Goal: Task Accomplishment & Management: Use online tool/utility

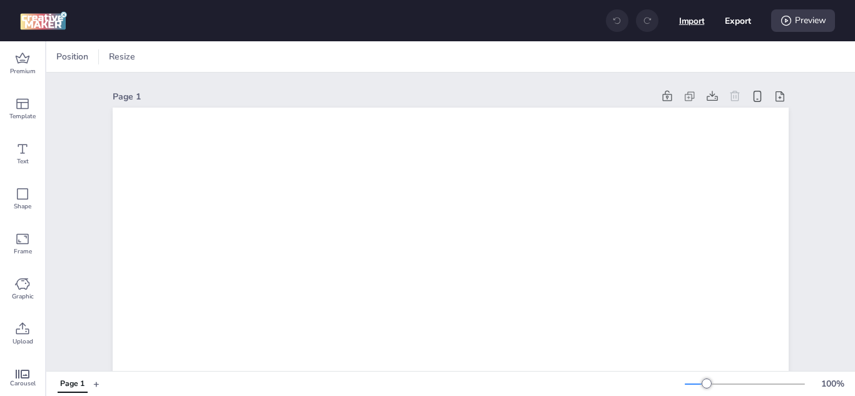
click at [679, 11] on button "Import" at bounding box center [692, 21] width 26 height 26
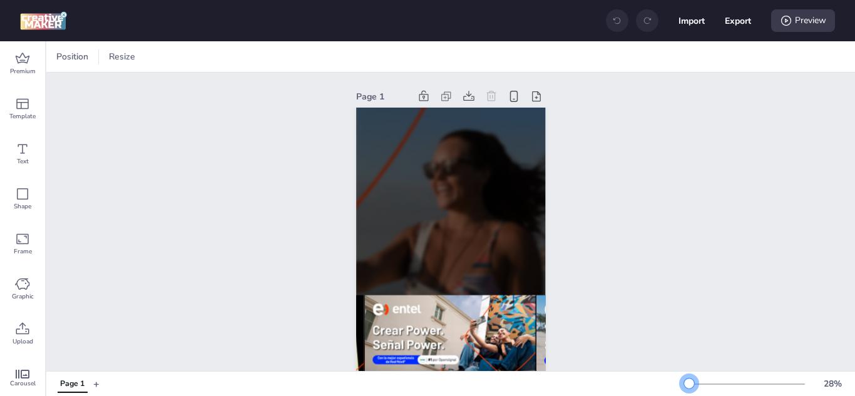
drag, startPoint x: 695, startPoint y: 382, endPoint x: 679, endPoint y: 379, distance: 16.1
click at [684, 379] on div at bounding box center [689, 384] width 10 height 10
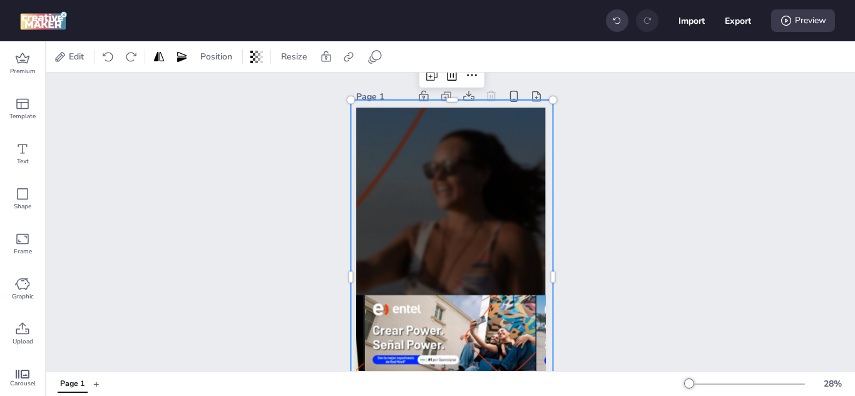
click at [452, 148] on div at bounding box center [451, 277] width 203 height 354
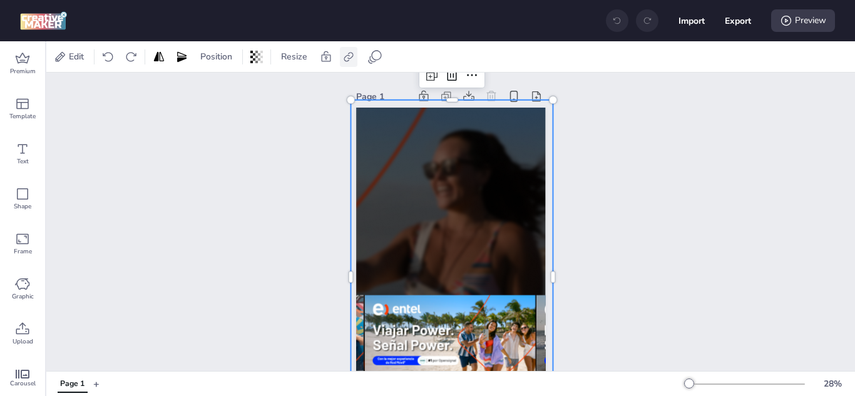
click at [345, 59] on icon at bounding box center [348, 57] width 13 height 13
click at [220, 89] on icon at bounding box center [222, 88] width 9 height 7
click at [220, 89] on input "Activate hyperlink" at bounding box center [220, 93] width 8 height 8
checkbox input "true"
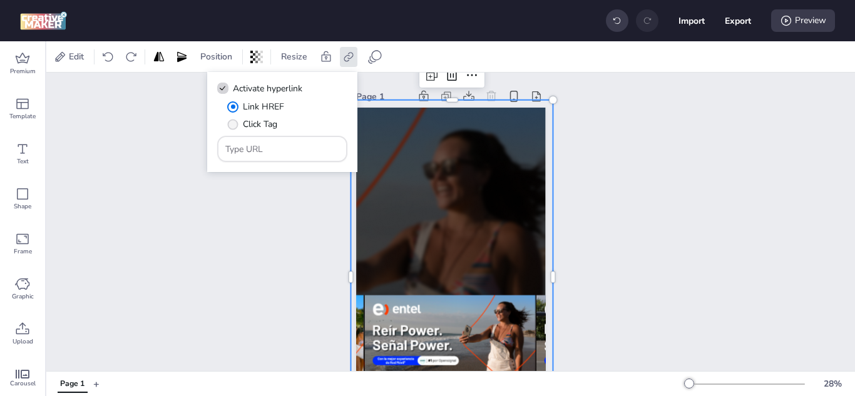
click at [233, 124] on span "" at bounding box center [233, 124] width 11 height 11
click at [233, 125] on input "Click Tag" at bounding box center [230, 129] width 8 height 8
radio input "true"
click at [242, 149] on input "Type URL" at bounding box center [282, 149] width 114 height 13
paste input "[URL][DOMAIN_NAME]"
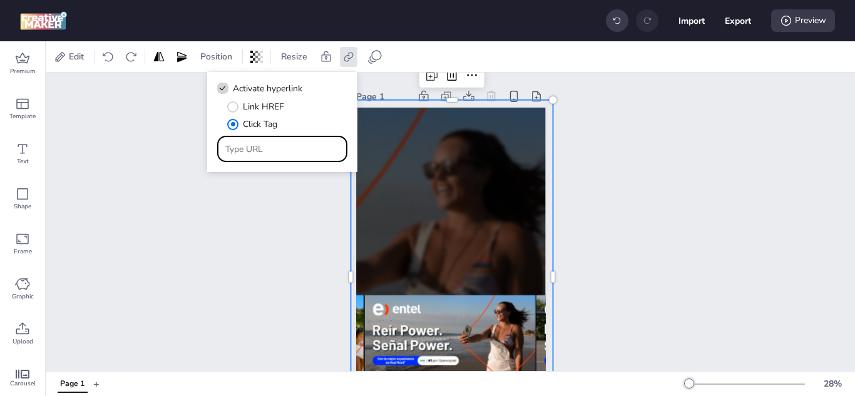
type input "[URL][DOMAIN_NAME]"
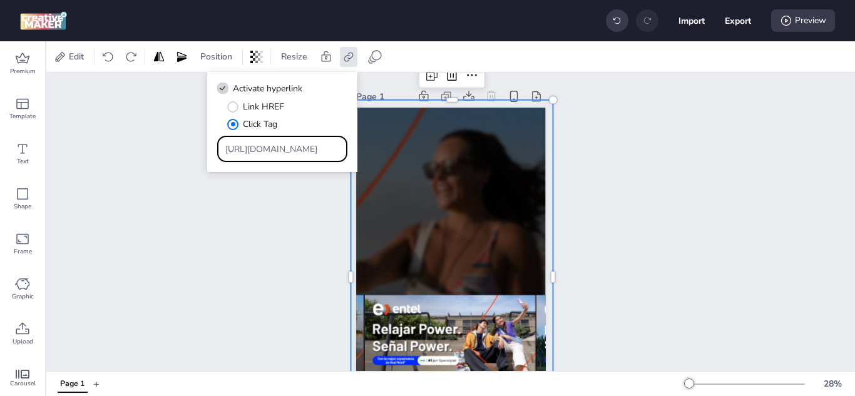
click at [614, 151] on div "Page 1" at bounding box center [450, 266] width 808 height 387
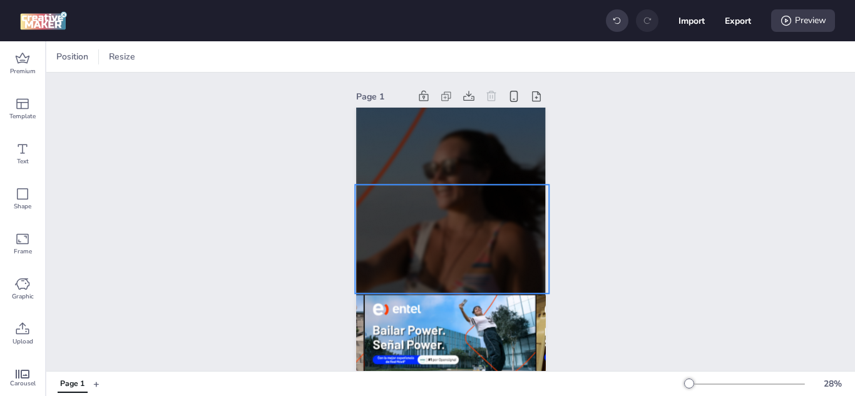
click at [437, 196] on video at bounding box center [452, 239] width 194 height 109
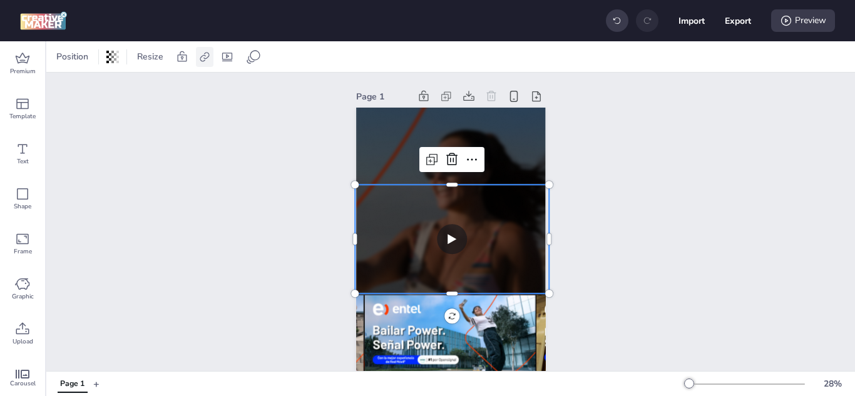
click at [206, 57] on icon at bounding box center [204, 57] width 13 height 13
click at [140, 86] on span "Activate hyperlink" at bounding box center [122, 88] width 69 height 13
click at [80, 89] on input "Activate hyperlink" at bounding box center [76, 93] width 8 height 8
checkbox input "true"
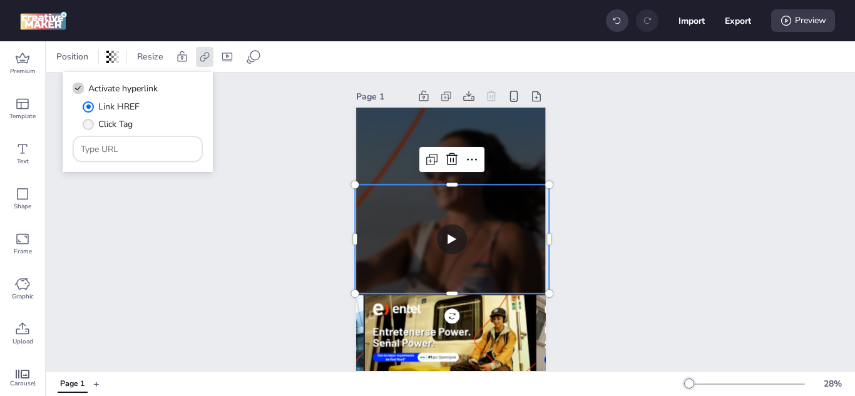
click at [114, 123] on span "Click Tag" at bounding box center [115, 124] width 34 height 13
click at [90, 125] on input "Click Tag" at bounding box center [86, 129] width 8 height 8
radio input "true"
click at [131, 149] on input "Type URL" at bounding box center [138, 149] width 114 height 13
paste input "[URL][DOMAIN_NAME]"
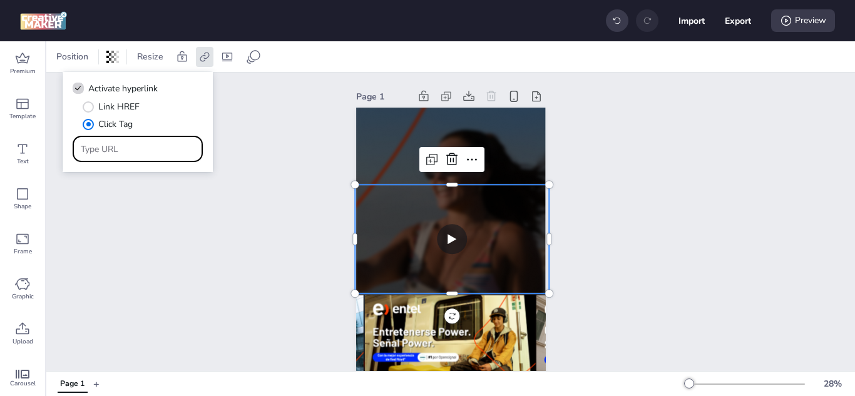
type input "[URL][DOMAIN_NAME]"
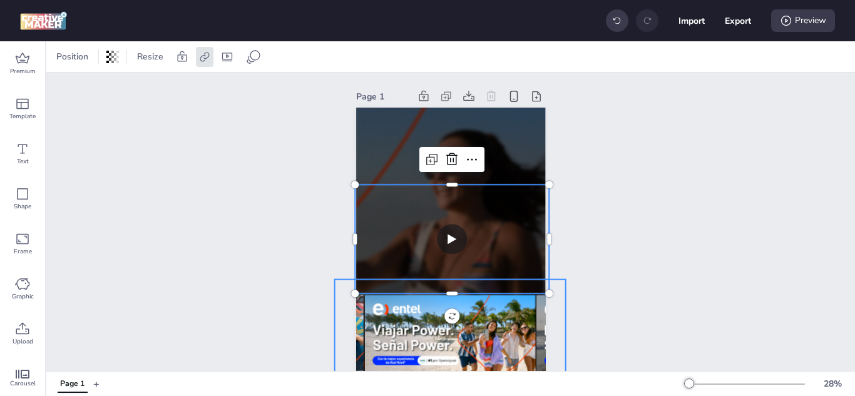
click at [422, 286] on img at bounding box center [449, 338] width 171 height 117
select select "contain"
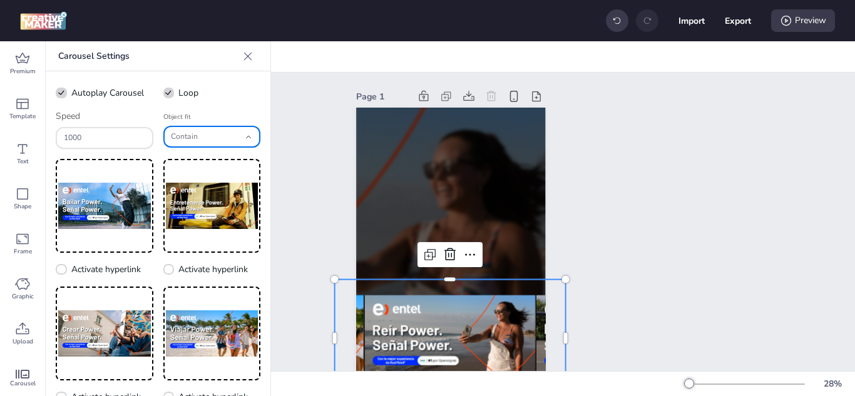
click at [232, 140] on button "Contain" at bounding box center [212, 137] width 98 height 22
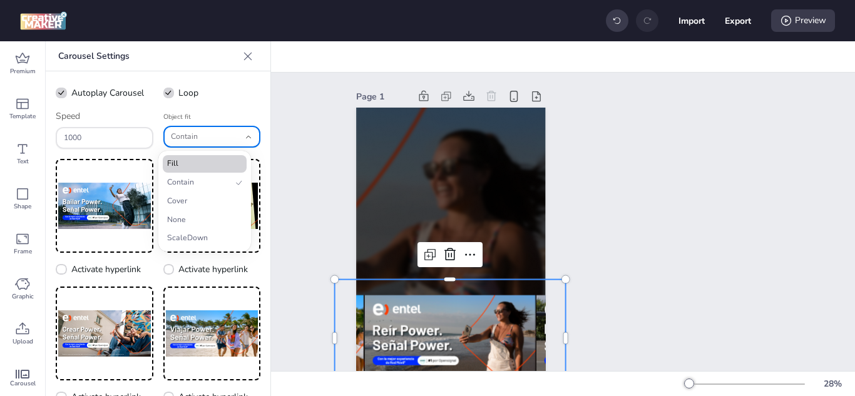
click at [220, 160] on span "Fill" at bounding box center [199, 163] width 64 height 11
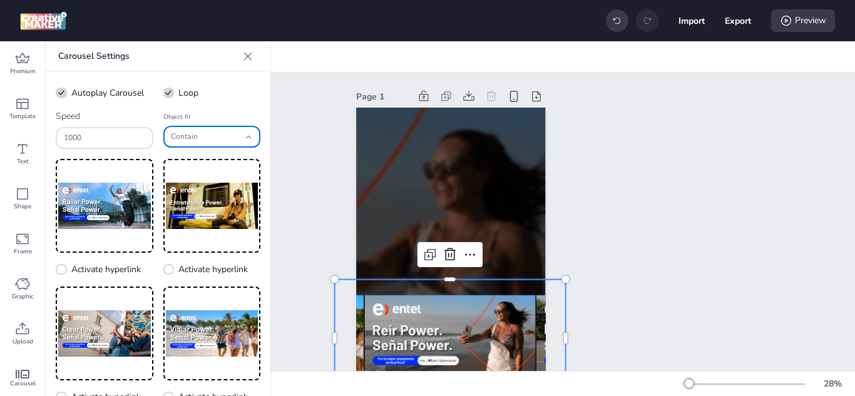
type input "fill"
select select "fill"
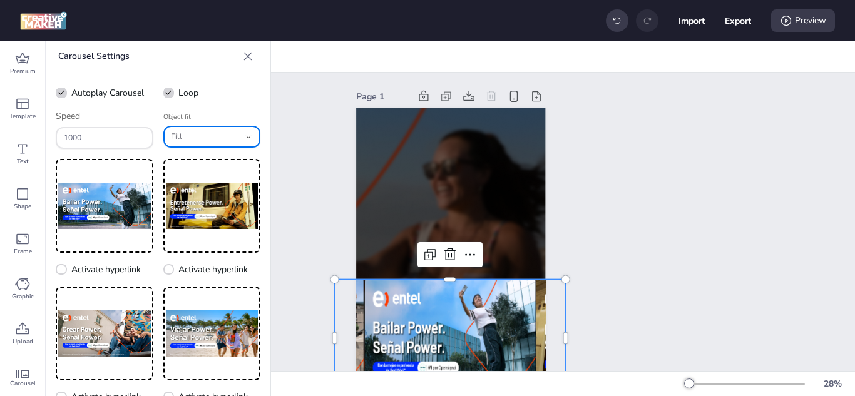
click at [557, 154] on div "Page 1" at bounding box center [450, 266] width 259 height 387
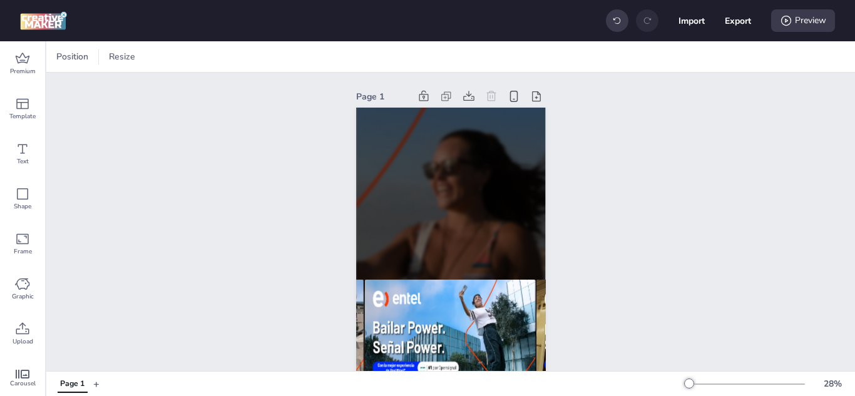
click at [557, 154] on div "Page 1" at bounding box center [450, 266] width 259 height 387
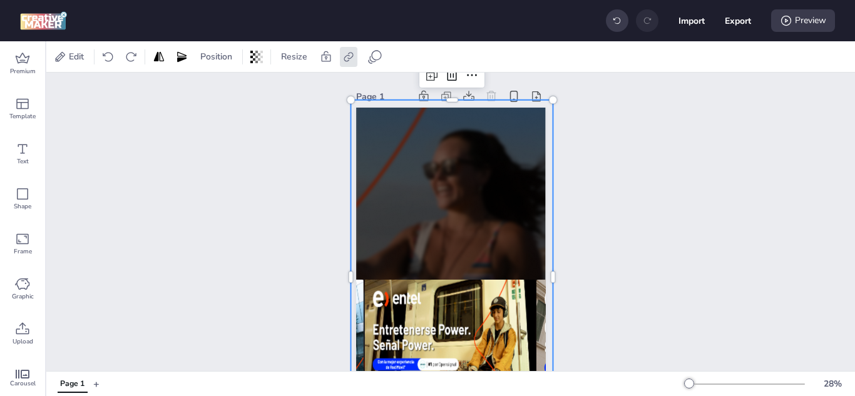
click at [489, 141] on div at bounding box center [451, 277] width 203 height 354
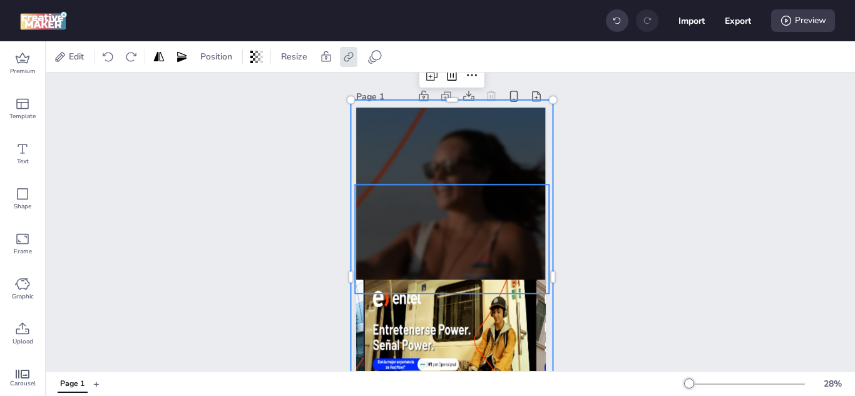
click at [467, 213] on video at bounding box center [452, 239] width 194 height 109
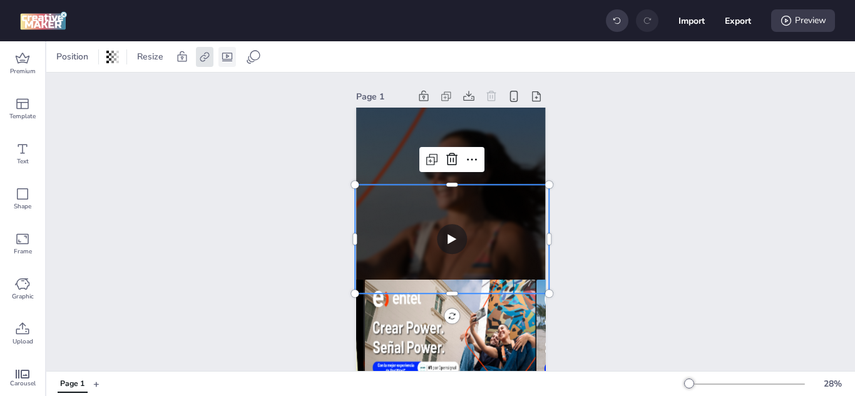
click at [221, 60] on icon at bounding box center [227, 57] width 13 height 13
select select "contain"
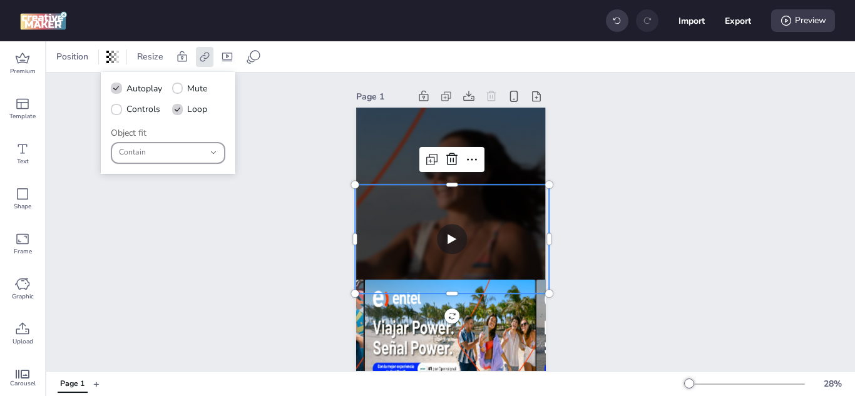
click at [214, 155] on icon "button" at bounding box center [213, 152] width 9 height 9
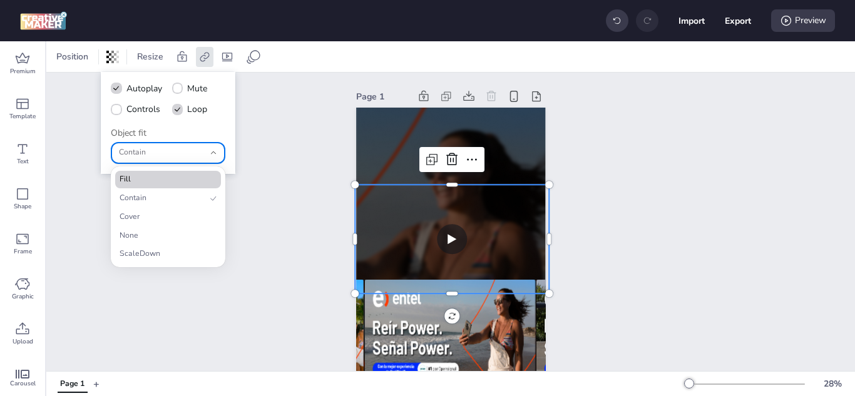
click at [194, 176] on span "Fill" at bounding box center [162, 179] width 86 height 11
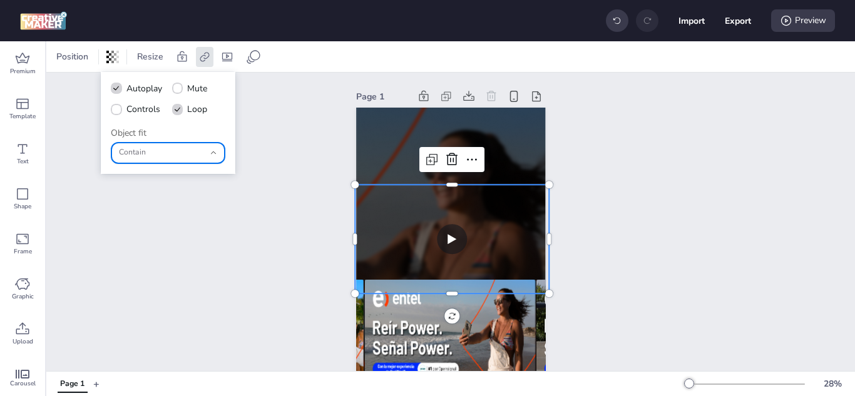
type input "fill"
select select "fill"
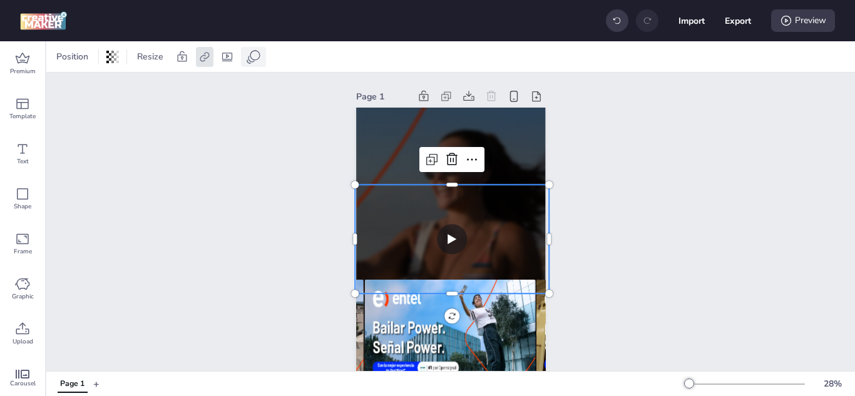
click at [257, 53] on icon at bounding box center [253, 56] width 15 height 15
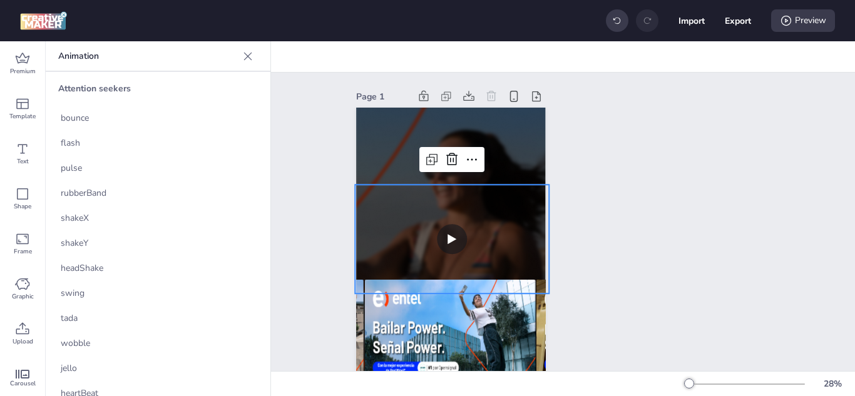
click at [288, 96] on div "Page 1" at bounding box center [450, 266] width 808 height 387
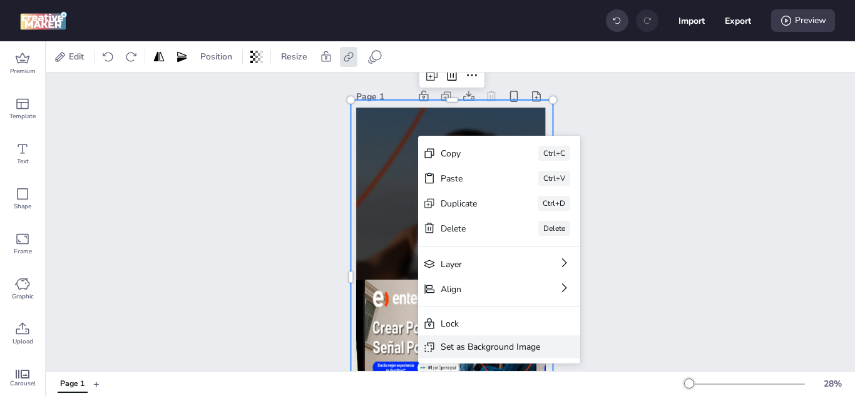
click at [487, 347] on div "Set as Background Image" at bounding box center [489, 346] width 99 height 13
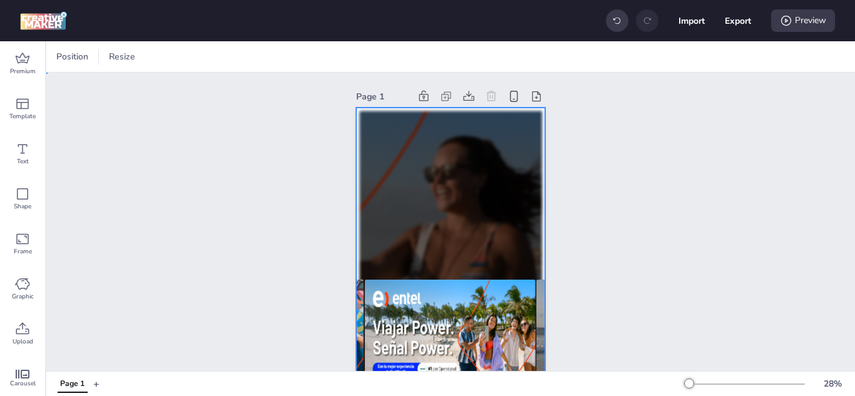
click at [522, 127] on div at bounding box center [450, 276] width 189 height 337
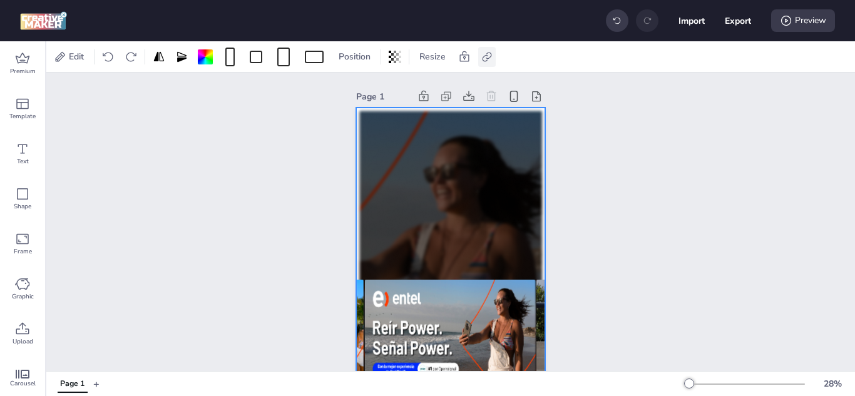
click at [489, 56] on icon at bounding box center [486, 57] width 13 height 13
click at [402, 89] on span "Activate hyperlink" at bounding box center [405, 88] width 69 height 13
click at [363, 89] on input "Activate hyperlink" at bounding box center [359, 93] width 8 height 8
checkbox input "true"
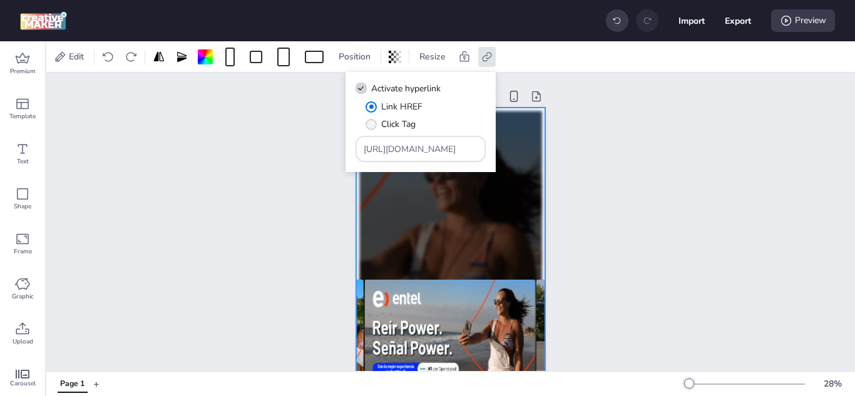
click at [375, 122] on span "" at bounding box center [370, 124] width 11 height 11
click at [373, 125] on input "Click Tag" at bounding box center [369, 129] width 8 height 8
radio input "true"
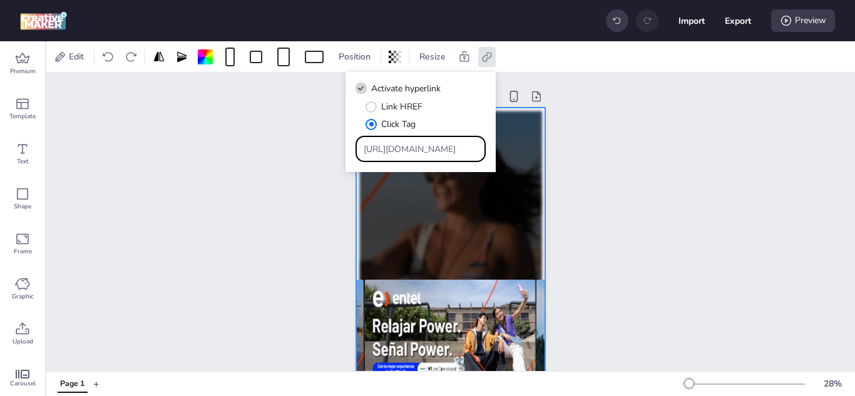
drag, startPoint x: 454, startPoint y: 147, endPoint x: 322, endPoint y: 144, distance: 132.0
click at [322, 144] on body "Import Export Preview Premium Template Text Shape Frame Graphic Upload Carousel…" at bounding box center [427, 198] width 855 height 396
paste input "ww.entel.pe/senal-power?utm_source=dv360&utm_medium=cpm&utm_campaign=pe_b2c_pub…"
type input "[URL][DOMAIN_NAME]"
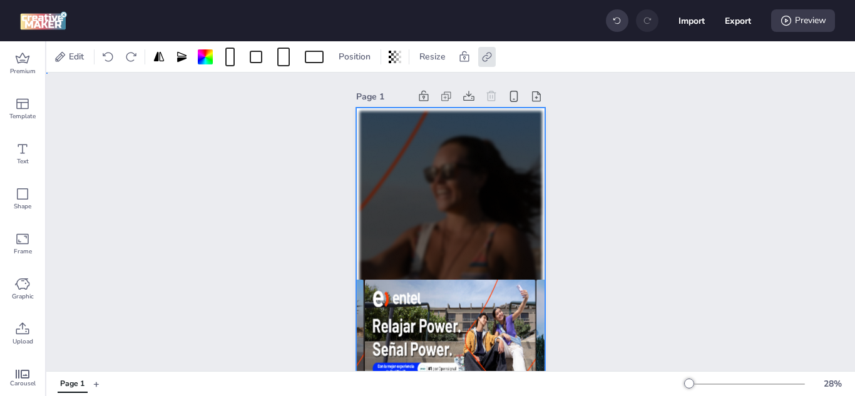
click at [641, 155] on div "Page 1" at bounding box center [450, 266] width 808 height 387
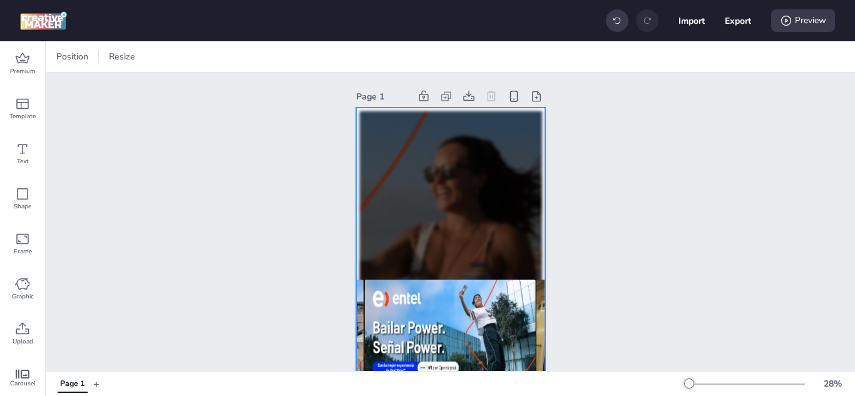
click at [507, 140] on div at bounding box center [450, 276] width 189 height 337
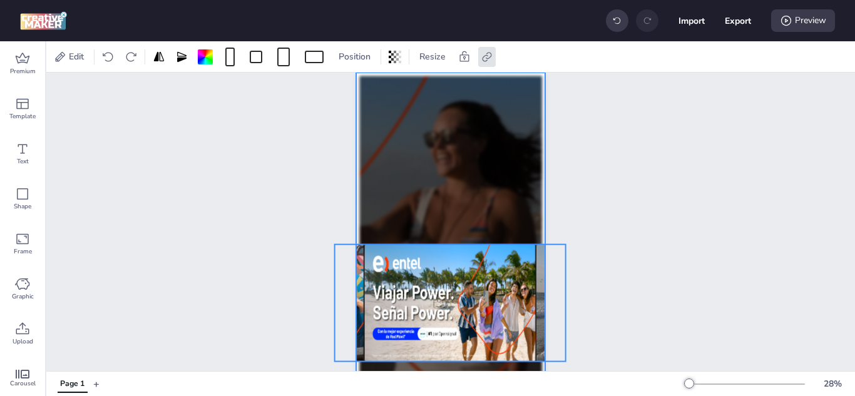
scroll to position [0, 0]
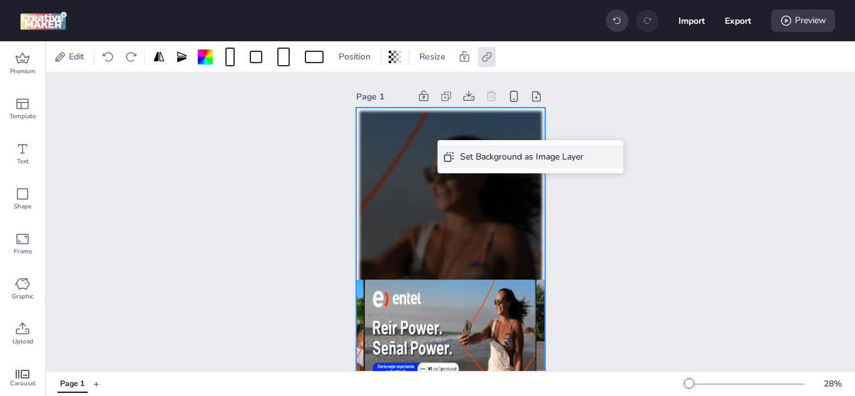
click at [460, 159] on div "Set Background as Image Layer" at bounding box center [521, 156] width 123 height 13
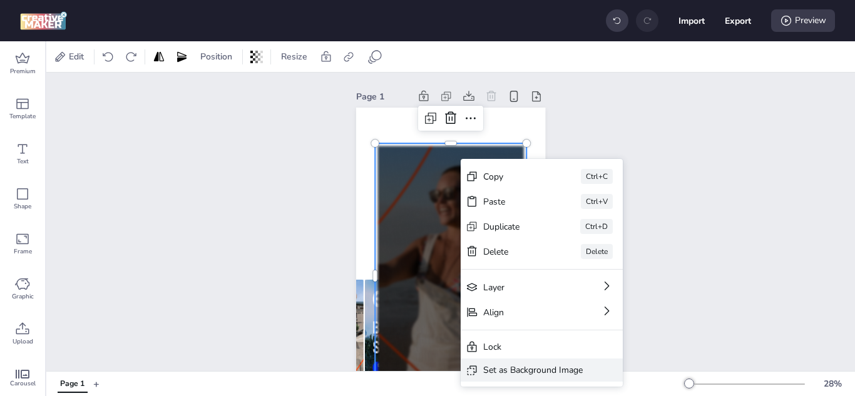
click at [551, 367] on div "Set as Background Image" at bounding box center [532, 369] width 99 height 13
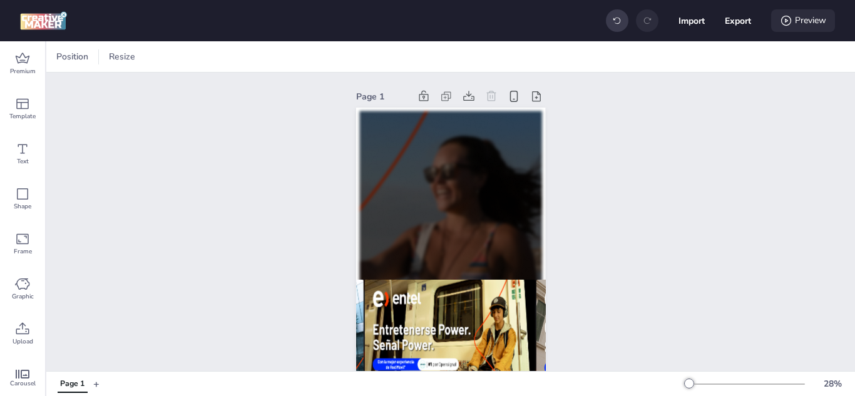
click at [806, 19] on div "Preview" at bounding box center [803, 20] width 64 height 23
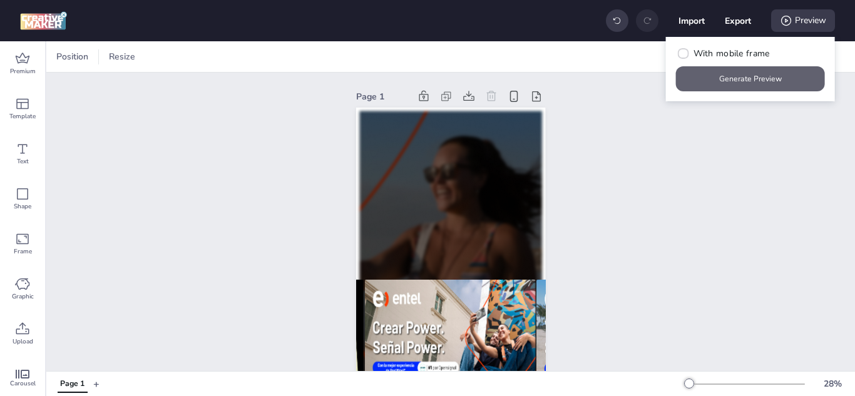
click at [742, 84] on button "Generate Preview" at bounding box center [750, 78] width 149 height 25
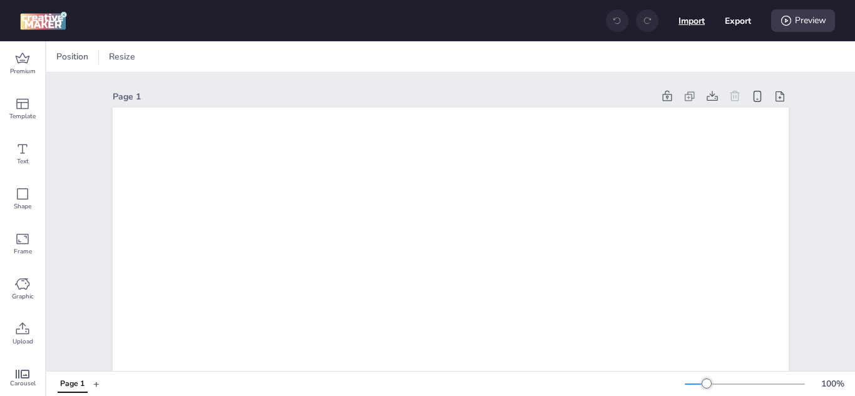
click at [686, 14] on button "Import" at bounding box center [691, 21] width 26 height 26
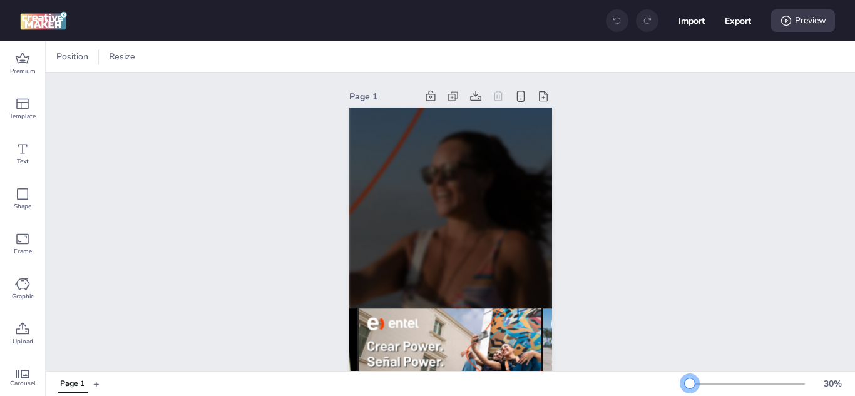
drag, startPoint x: 698, startPoint y: 380, endPoint x: 680, endPoint y: 381, distance: 17.5
click at [684, 381] on div at bounding box center [689, 384] width 10 height 10
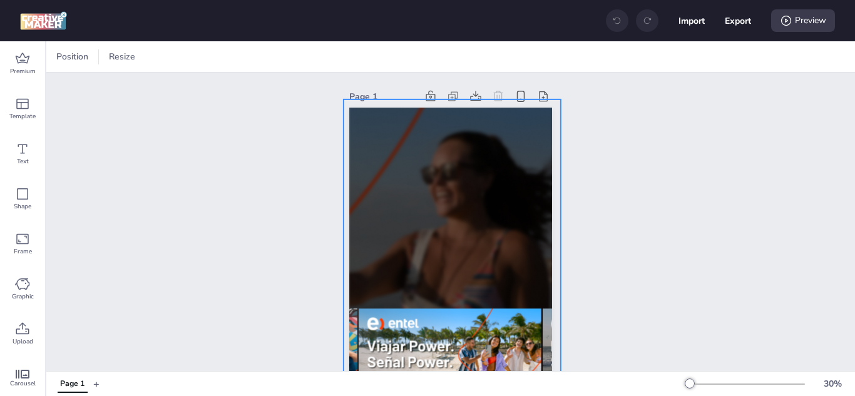
click at [414, 147] on div at bounding box center [451, 289] width 217 height 380
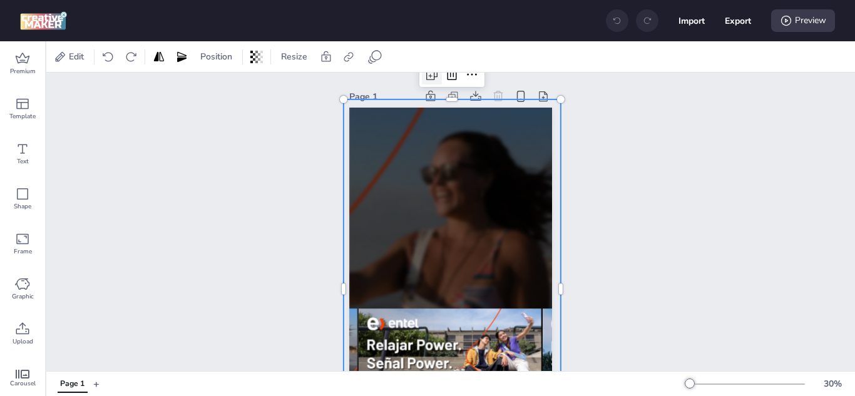
click at [424, 78] on icon at bounding box center [431, 74] width 15 height 15
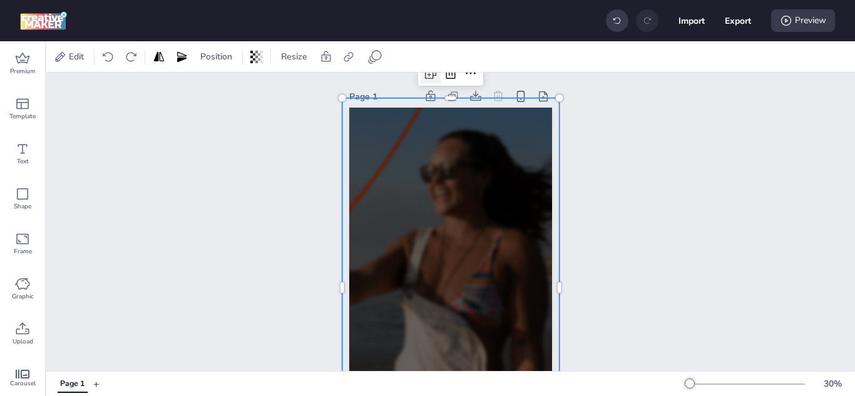
click at [425, 78] on icon at bounding box center [429, 75] width 8 height 8
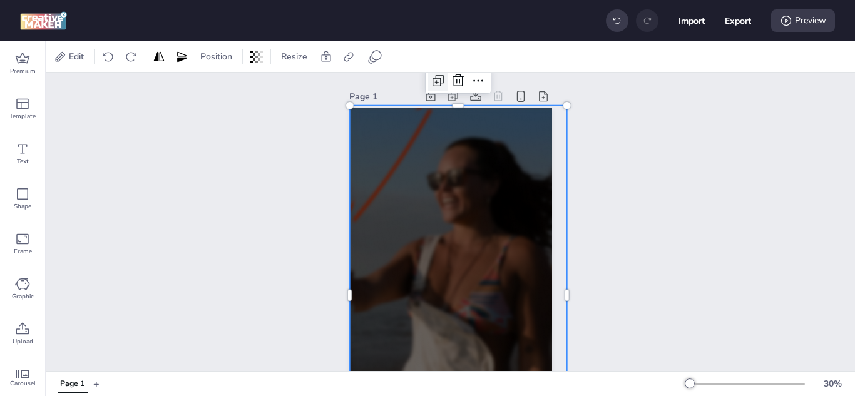
click at [430, 78] on icon at bounding box center [437, 80] width 15 height 15
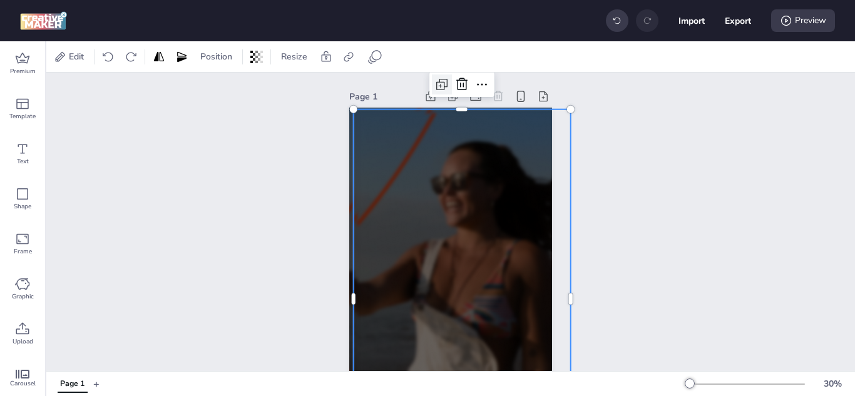
click at [432, 78] on div at bounding box center [442, 84] width 20 height 20
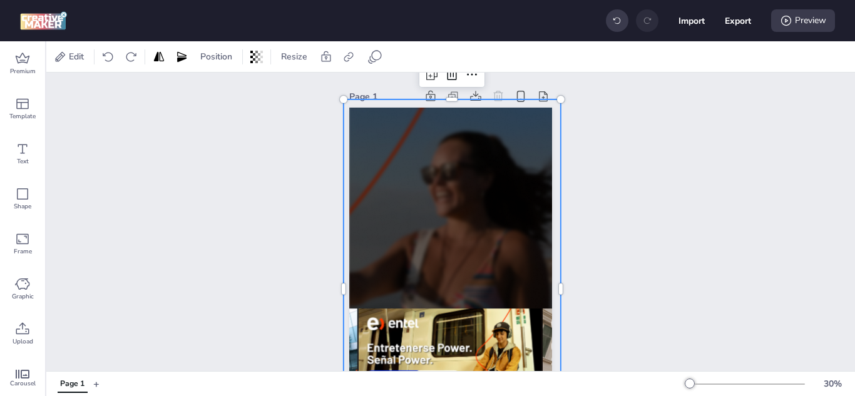
click at [487, 175] on div at bounding box center [451, 289] width 217 height 380
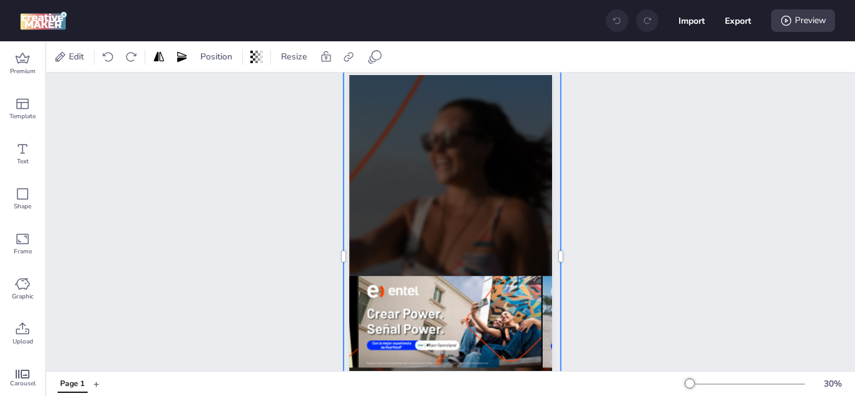
scroll to position [63, 0]
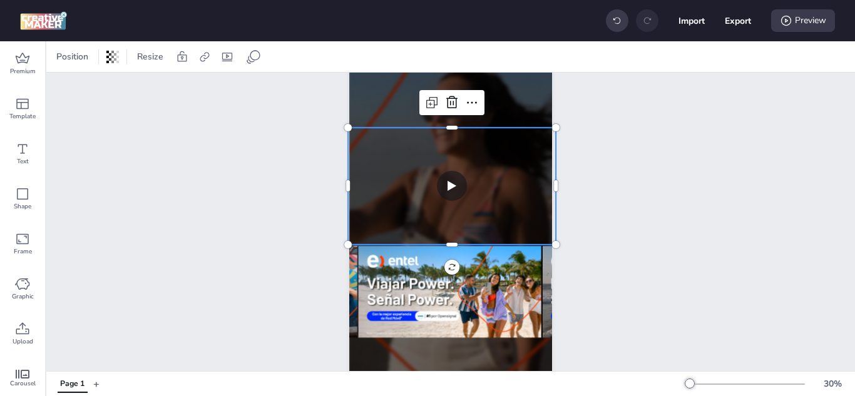
click at [462, 191] on video at bounding box center [452, 186] width 208 height 117
click at [206, 56] on icon at bounding box center [204, 57] width 13 height 13
click at [123, 85] on span "Activate hyperlink" at bounding box center [122, 88] width 69 height 13
click at [80, 89] on input "Activate hyperlink" at bounding box center [76, 93] width 8 height 8
checkbox input "true"
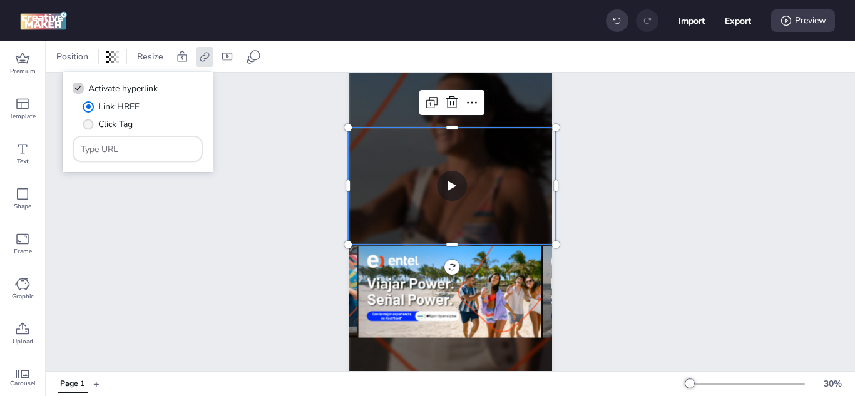
click at [94, 124] on label "Click Tag" at bounding box center [107, 124] width 59 height 22
click at [90, 125] on input "Click Tag" at bounding box center [86, 129] width 8 height 8
radio input "true"
click at [99, 141] on div at bounding box center [138, 149] width 114 height 24
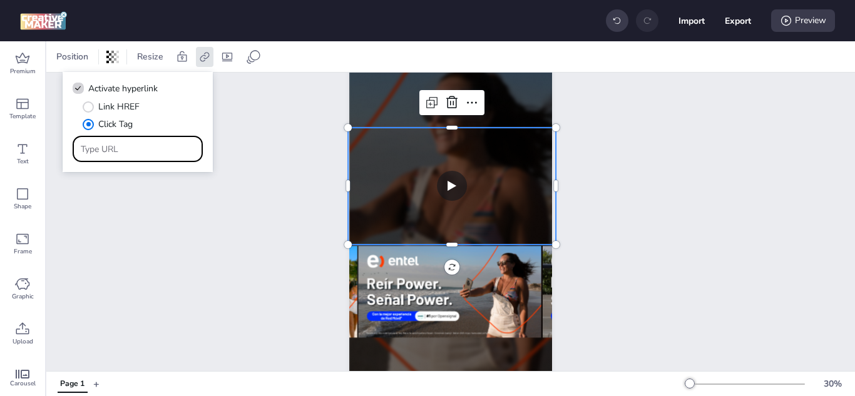
paste input "[URL][DOMAIN_NAME]"
type input "[URL][DOMAIN_NAME]"
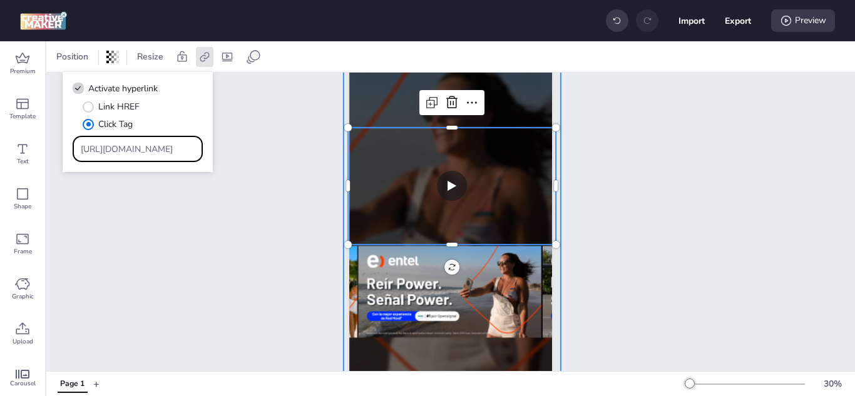
click at [487, 94] on div at bounding box center [451, 227] width 217 height 380
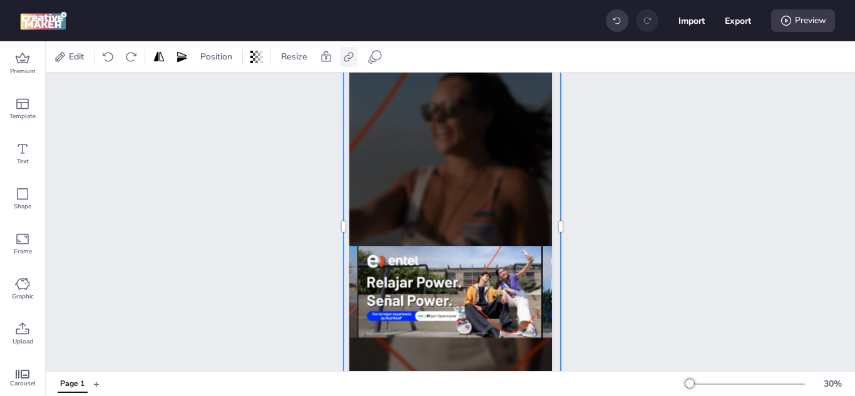
click at [347, 57] on icon at bounding box center [348, 57] width 13 height 13
click at [287, 87] on span "Activate hyperlink" at bounding box center [267, 88] width 69 height 13
click at [225, 89] on input "Activate hyperlink" at bounding box center [220, 93] width 8 height 8
checkbox input "true"
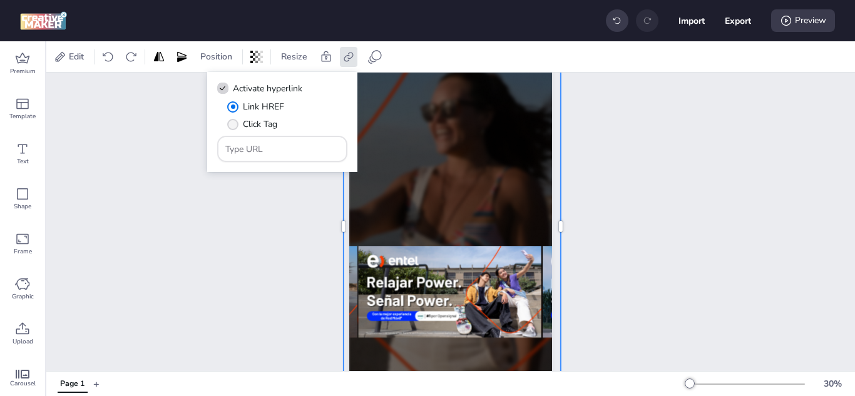
click at [250, 124] on span "Click Tag" at bounding box center [260, 124] width 34 height 13
click at [235, 125] on input "Click Tag" at bounding box center [230, 129] width 8 height 8
radio input "true"
click at [277, 146] on input "Type URL" at bounding box center [282, 149] width 114 height 13
paste input "[URL][DOMAIN_NAME]"
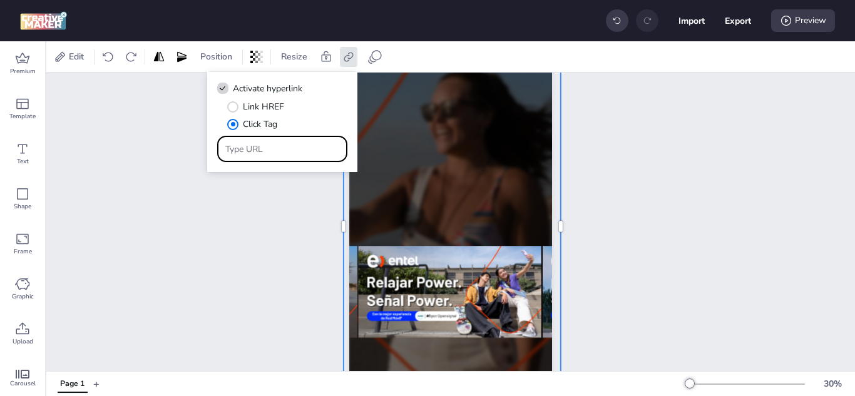
type input "[URL][DOMAIN_NAME]"
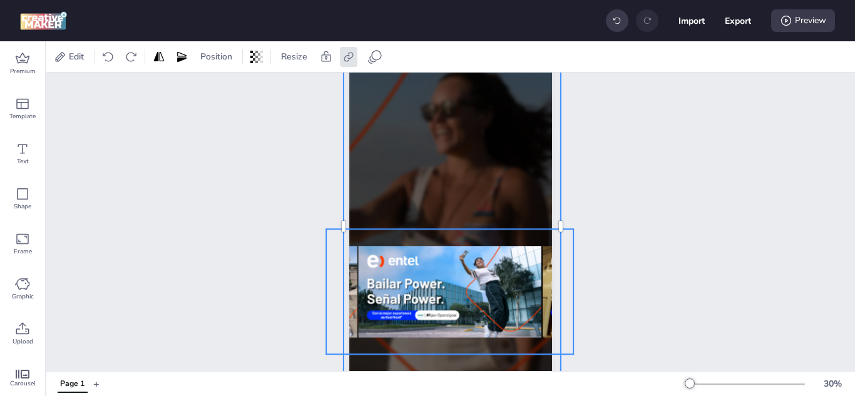
click at [470, 255] on img at bounding box center [449, 291] width 183 height 125
select select "contain"
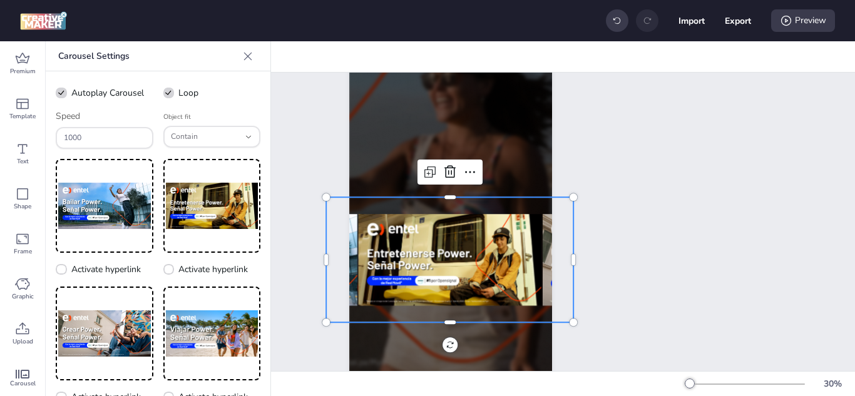
scroll to position [121, 0]
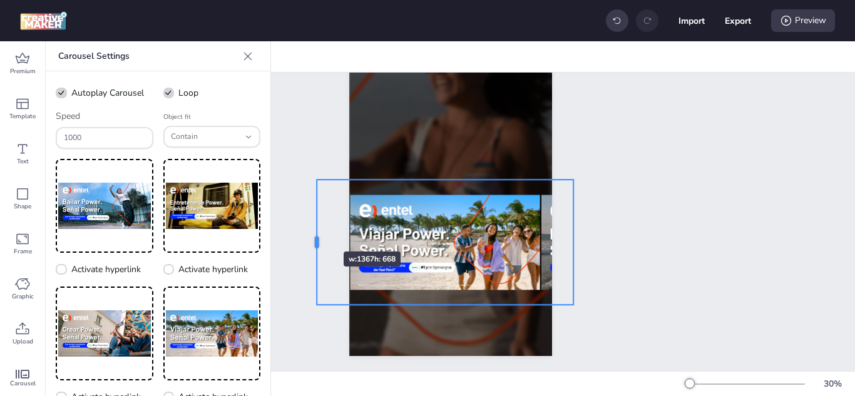
drag, startPoint x: 315, startPoint y: 231, endPoint x: 306, endPoint y: 229, distance: 9.6
click at [307, 229] on div at bounding box center [312, 242] width 10 height 125
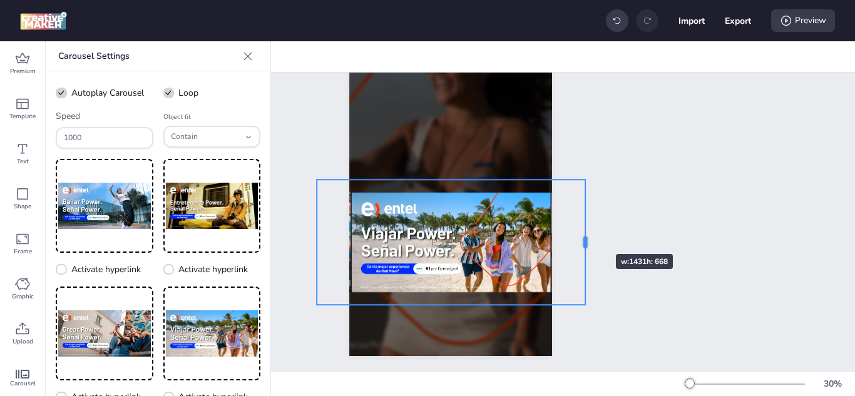
drag, startPoint x: 566, startPoint y: 231, endPoint x: 578, endPoint y: 231, distance: 11.9
click at [585, 231] on div at bounding box center [590, 242] width 10 height 125
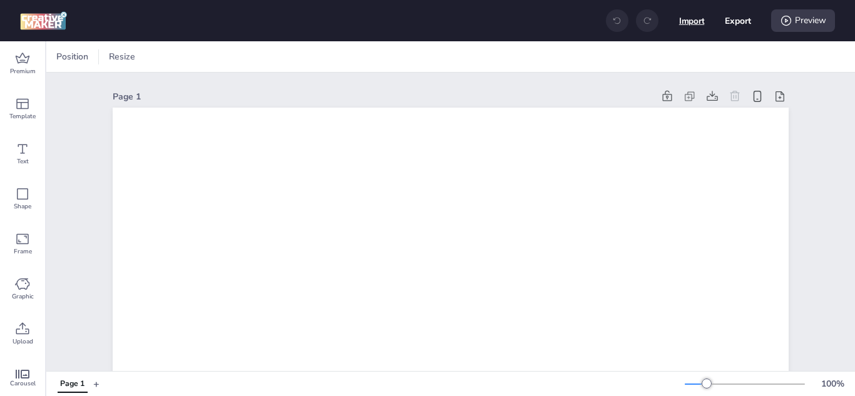
click at [688, 17] on button "Import" at bounding box center [692, 21] width 26 height 26
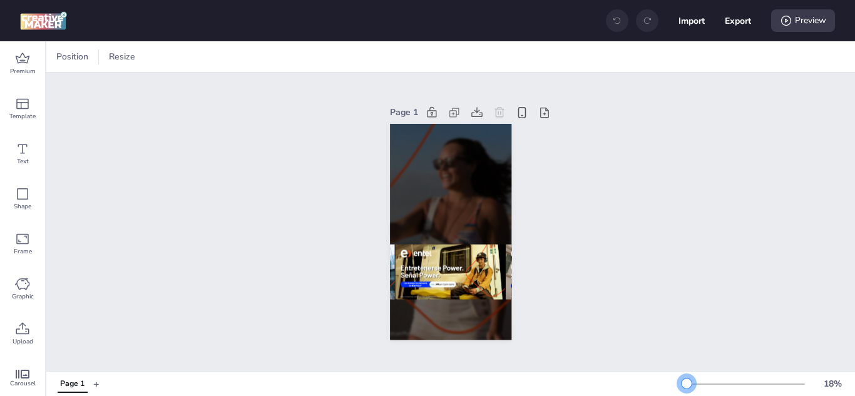
drag, startPoint x: 696, startPoint y: 385, endPoint x: 677, endPoint y: 384, distance: 19.4
click at [681, 384] on div at bounding box center [686, 384] width 10 height 10
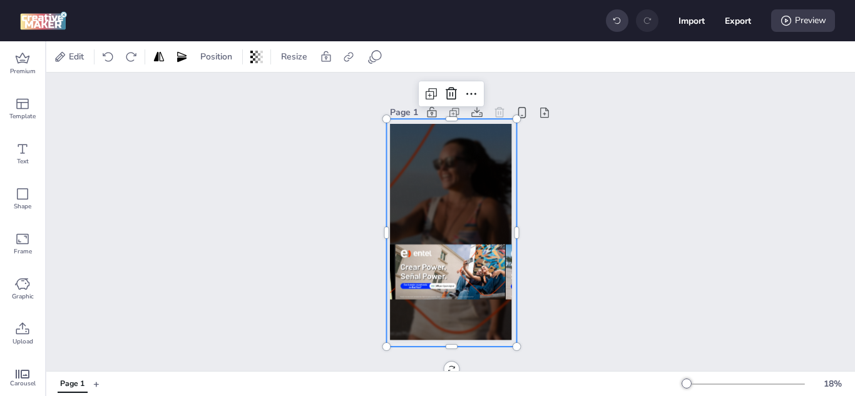
click at [487, 322] on div at bounding box center [451, 233] width 130 height 228
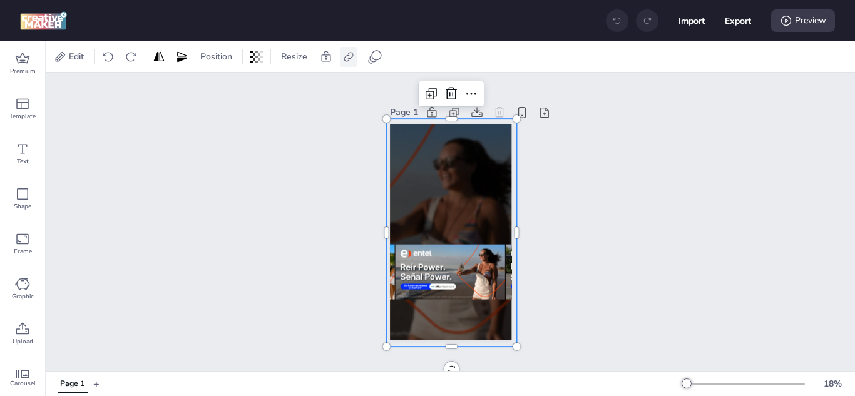
click at [348, 58] on icon at bounding box center [347, 56] width 9 height 9
click at [255, 93] on span "Activate hyperlink" at bounding box center [267, 88] width 69 height 13
click at [225, 93] on input "Activate hyperlink" at bounding box center [220, 93] width 8 height 8
checkbox input "true"
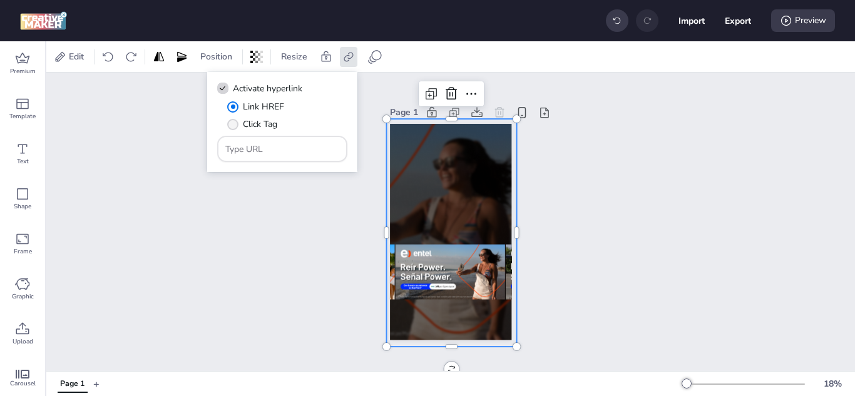
click at [223, 114] on label "Click Tag" at bounding box center [252, 124] width 59 height 22
click at [226, 125] on input "Click Tag" at bounding box center [230, 129] width 8 height 8
radio input "true"
click at [236, 126] on span "" at bounding box center [233, 124] width 11 height 11
click at [235, 126] on input "Click Tag" at bounding box center [230, 129] width 8 height 8
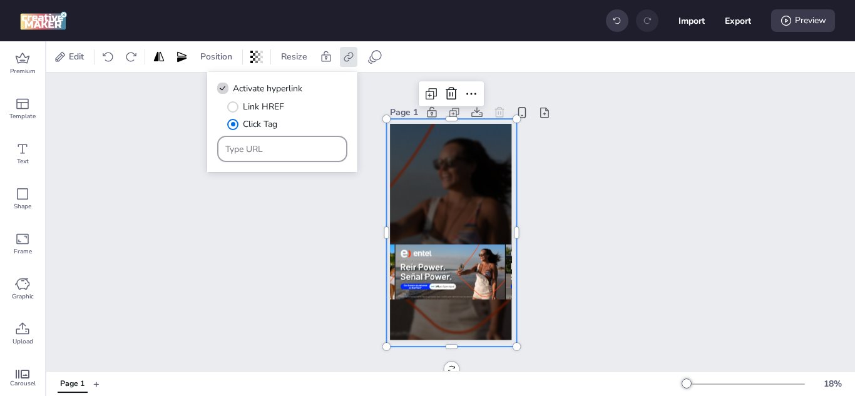
click at [290, 156] on div at bounding box center [282, 149] width 114 height 24
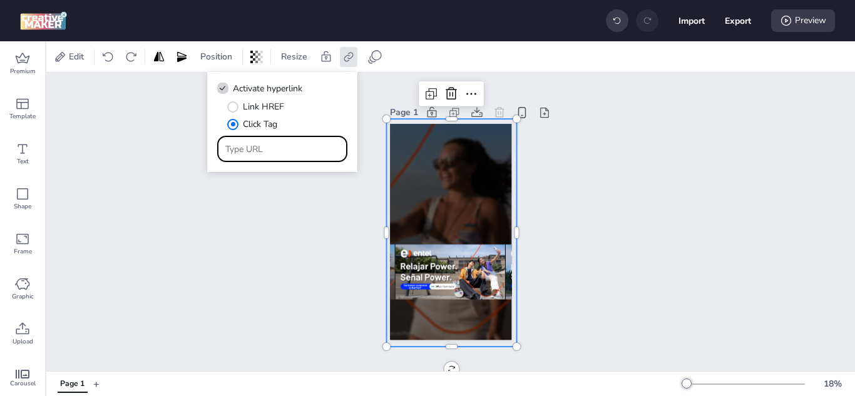
paste input "[URL][DOMAIN_NAME]"
type input "[URL][DOMAIN_NAME]"
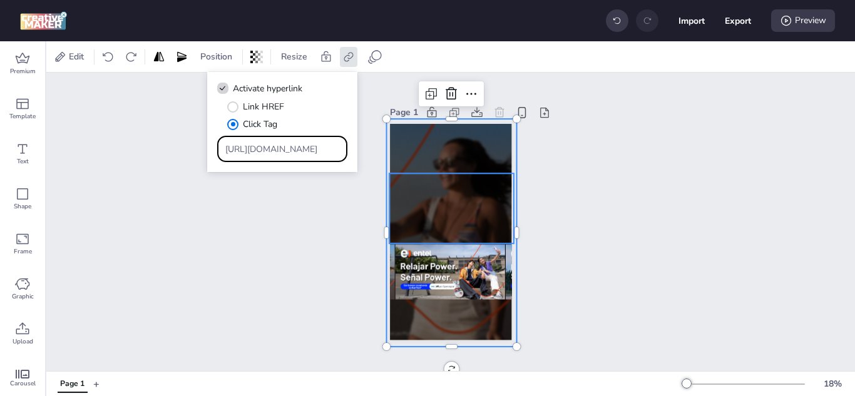
click at [444, 208] on video at bounding box center [451, 208] width 124 height 70
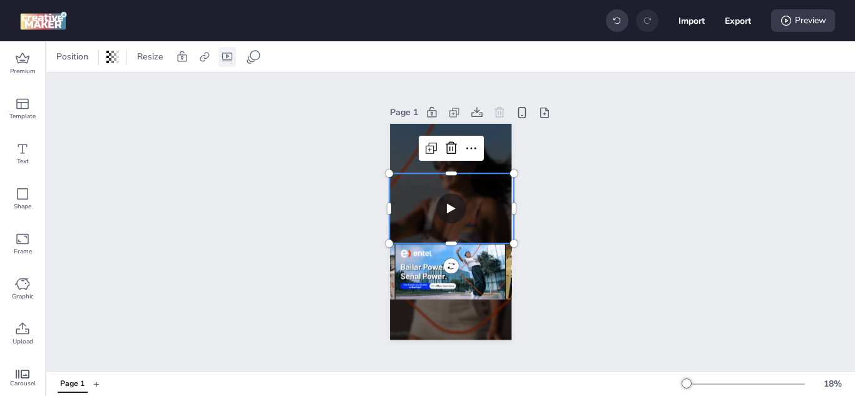
click at [224, 58] on icon at bounding box center [227, 57] width 13 height 13
select select "contain"
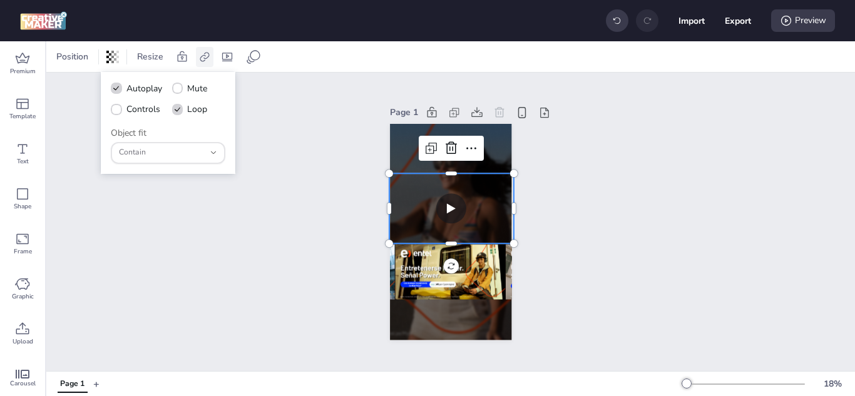
click at [206, 59] on icon at bounding box center [204, 57] width 13 height 13
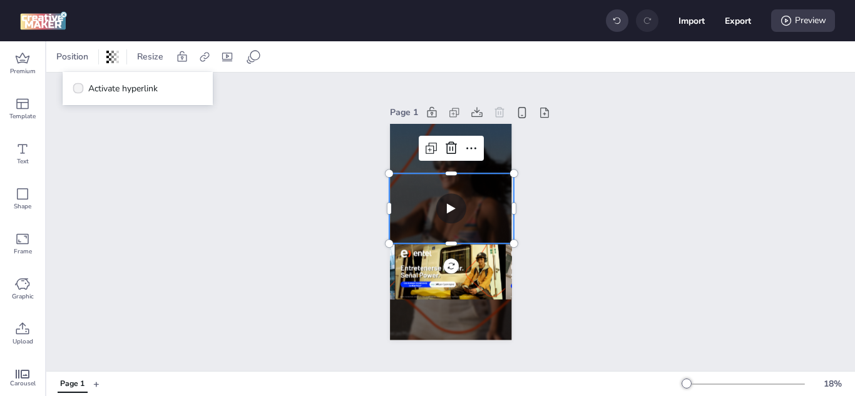
click at [162, 86] on label "Activate hyperlink" at bounding box center [115, 89] width 94 height 22
click at [80, 89] on input "Activate hyperlink" at bounding box center [76, 93] width 8 height 8
checkbox input "true"
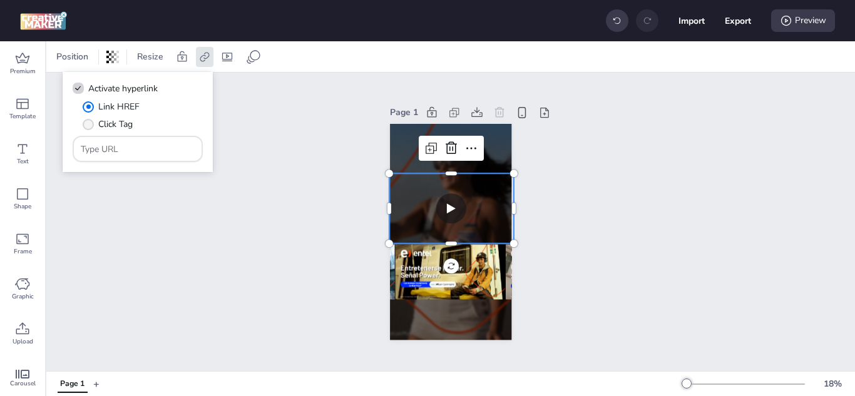
click at [124, 122] on span "Click Tag" at bounding box center [115, 124] width 34 height 13
click at [90, 125] on input "Click Tag" at bounding box center [86, 129] width 8 height 8
radio input "true"
click at [123, 146] on input "Type URL" at bounding box center [138, 149] width 114 height 13
paste input "[URL][DOMAIN_NAME]"
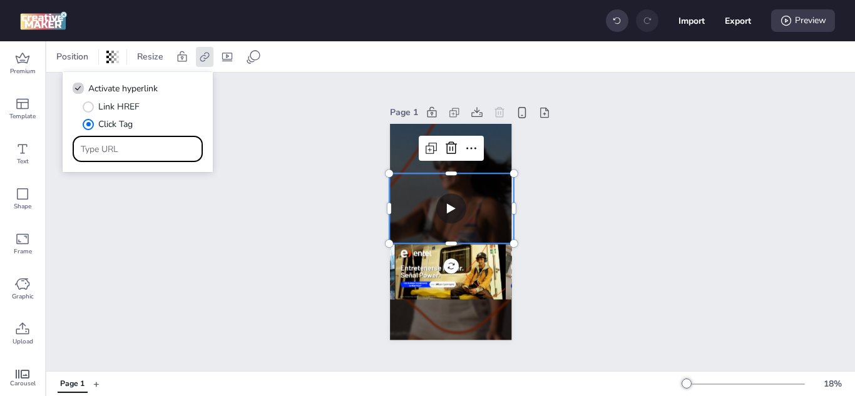
type input "[URL][DOMAIN_NAME]"
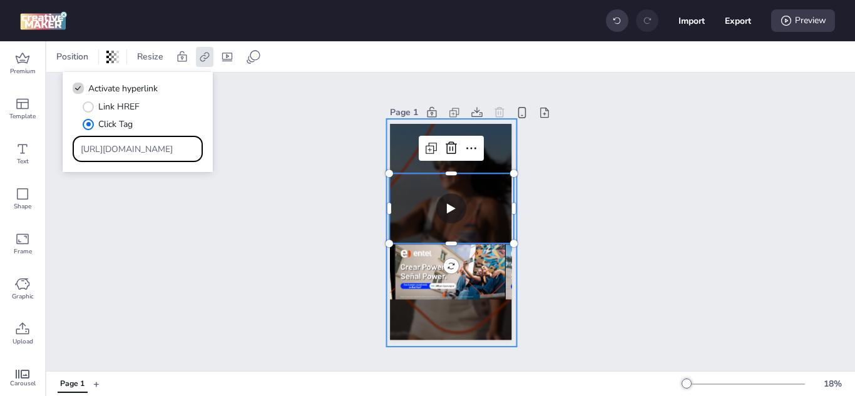
click at [392, 131] on div at bounding box center [451, 233] width 130 height 228
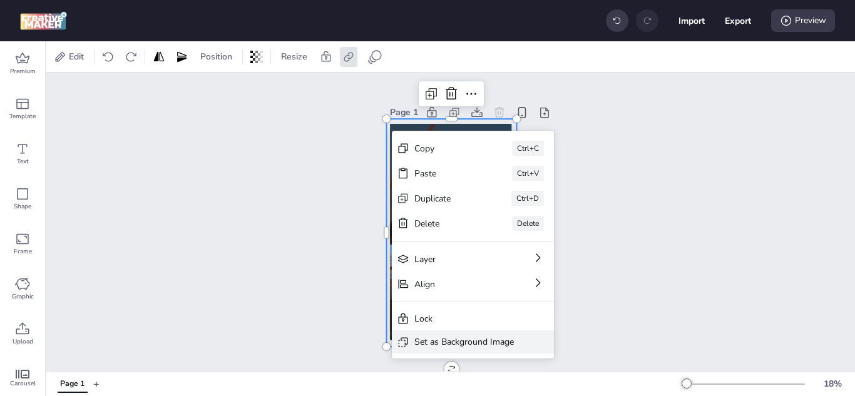
click at [488, 337] on div "Set as Background Image" at bounding box center [463, 341] width 99 height 13
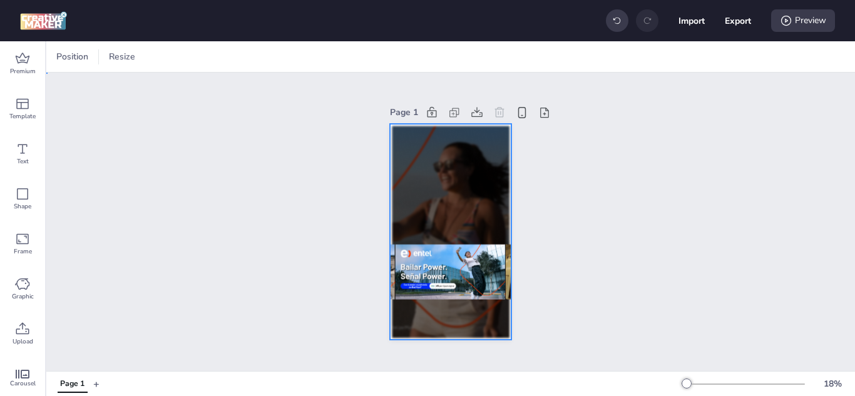
click at [434, 134] on div at bounding box center [450, 232] width 121 height 216
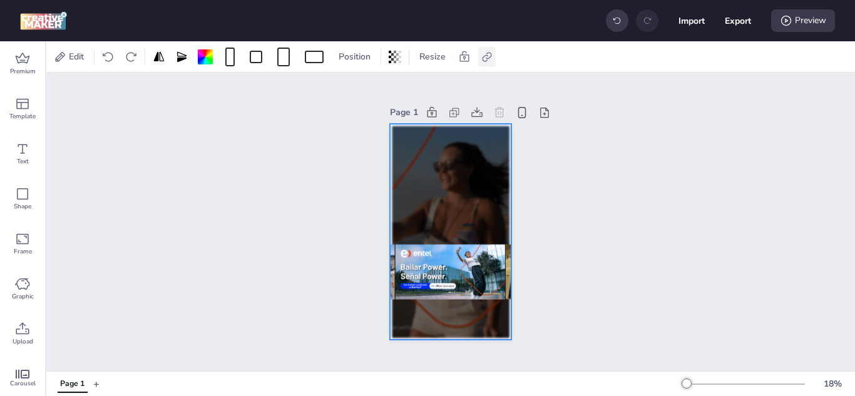
click at [491, 55] on icon at bounding box center [486, 56] width 9 height 9
click at [434, 86] on span "Activate hyperlink" at bounding box center [405, 88] width 69 height 13
click at [363, 89] on input "Activate hyperlink" at bounding box center [359, 93] width 8 height 8
checkbox input "true"
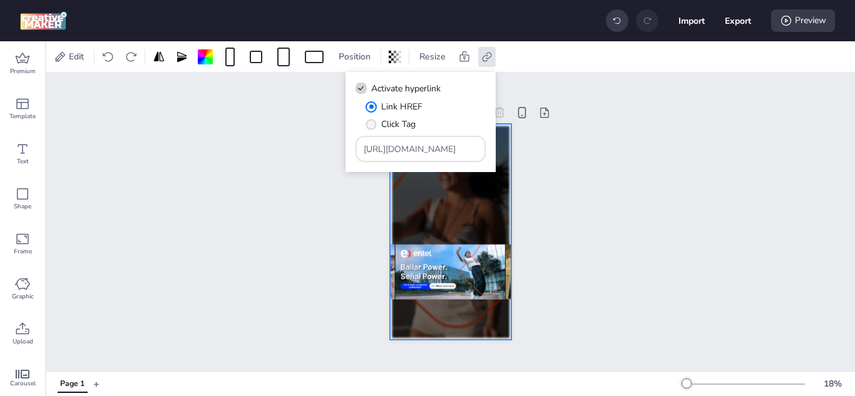
click at [402, 122] on span "Click Tag" at bounding box center [398, 124] width 34 height 13
click at [373, 125] on input "Click Tag" at bounding box center [369, 129] width 8 height 8
radio input "true"
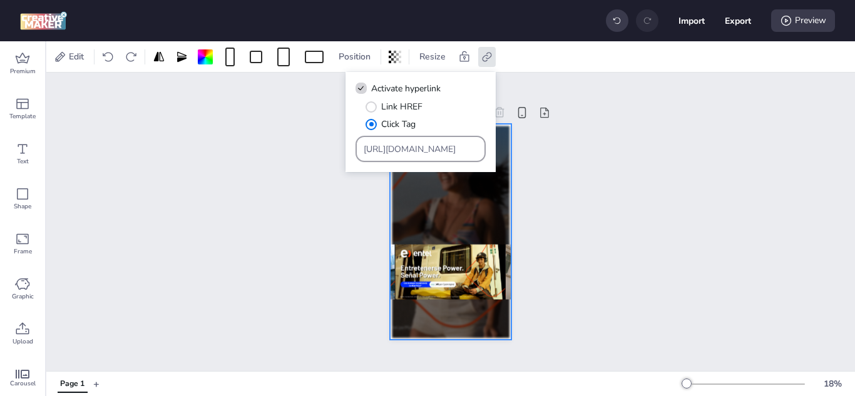
click at [438, 156] on div "https://wortise.com" at bounding box center [420, 149] width 114 height 24
drag, startPoint x: 459, startPoint y: 148, endPoint x: 327, endPoint y: 137, distance: 133.1
click at [327, 137] on body "Import Export Preview Premium Template Text Shape Frame Graphic Upload Carousel…" at bounding box center [427, 198] width 855 height 396
paste input "ww.entel.pe/senal-power?utm_source=dv360&utm_medium=cpm&utm_campaign=pe_b2c_pub…"
type input "[URL][DOMAIN_NAME]"
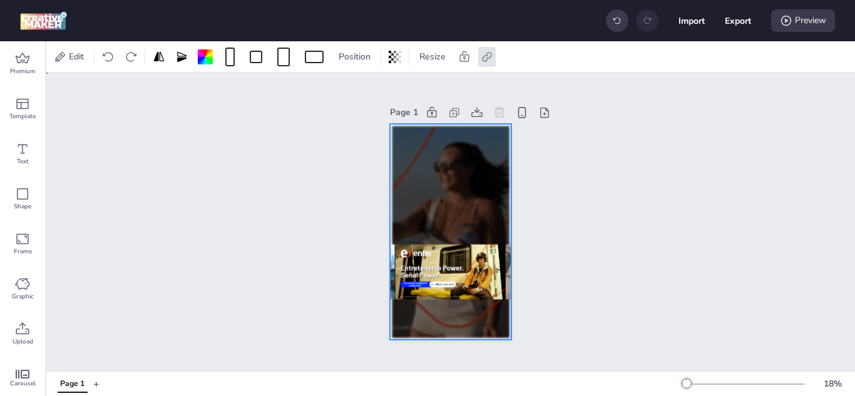
click at [586, 216] on div "Page 1" at bounding box center [450, 222] width 808 height 298
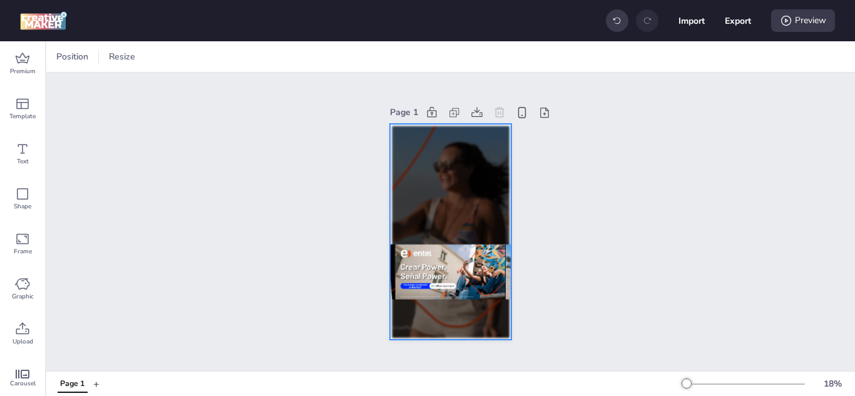
click at [438, 150] on div at bounding box center [450, 232] width 121 height 216
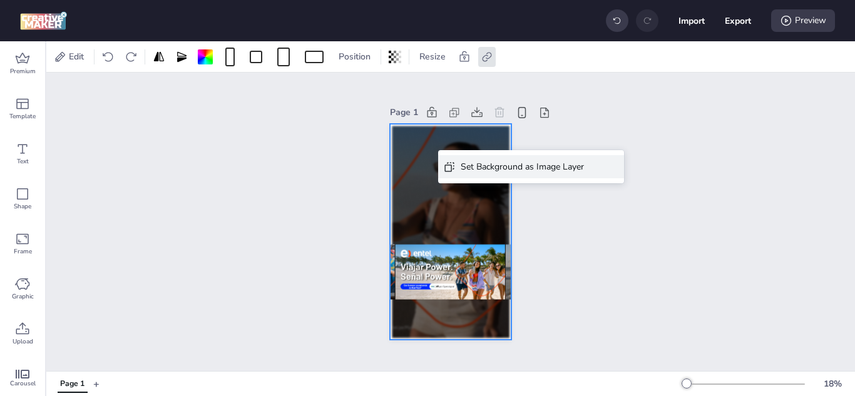
click at [477, 166] on div "Set Background as Image Layer" at bounding box center [521, 166] width 123 height 13
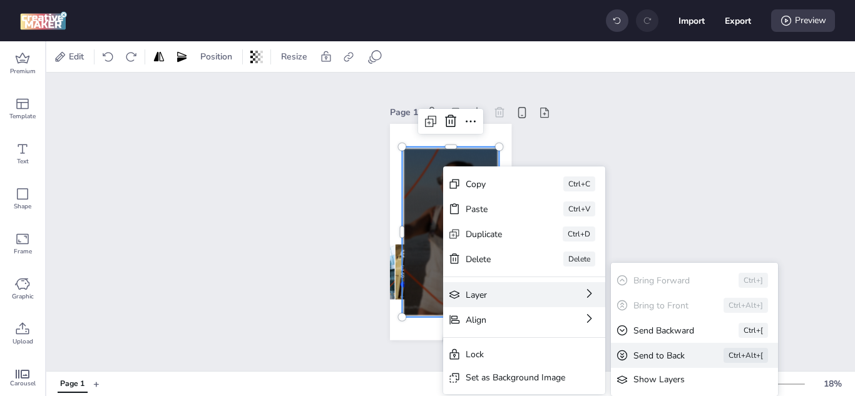
click at [661, 355] on div "Send to Back" at bounding box center [660, 355] width 55 height 13
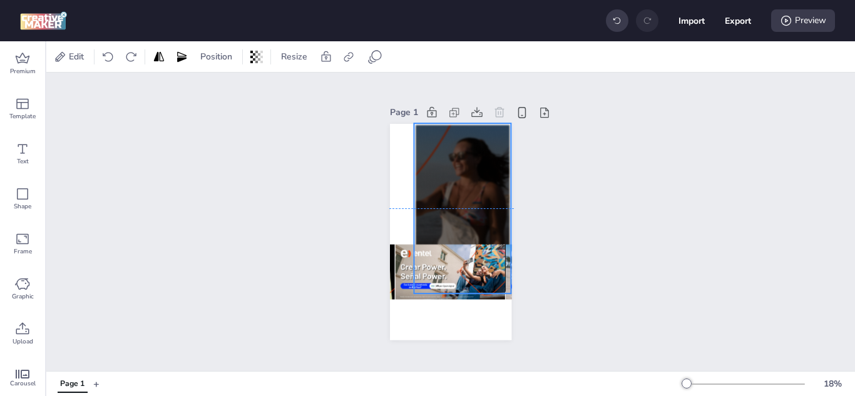
drag, startPoint x: 401, startPoint y: 148, endPoint x: 413, endPoint y: 127, distance: 24.4
click at [414, 127] on div at bounding box center [463, 208] width 98 height 170
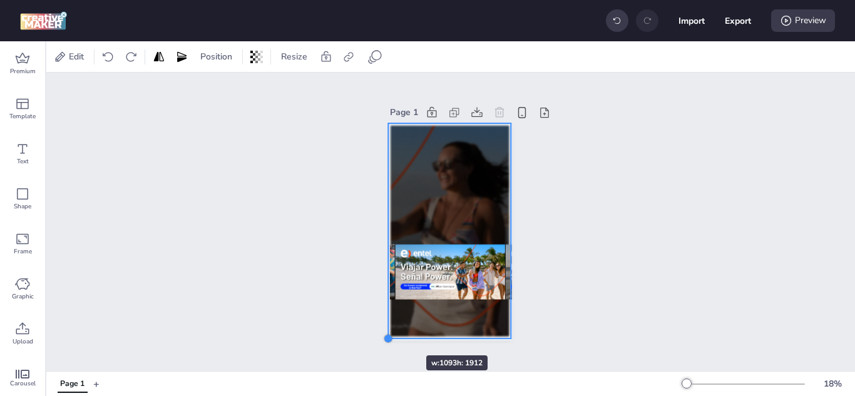
drag, startPoint x: 405, startPoint y: 288, endPoint x: 389, endPoint y: 333, distance: 48.1
click at [390, 333] on div at bounding box center [450, 232] width 121 height 216
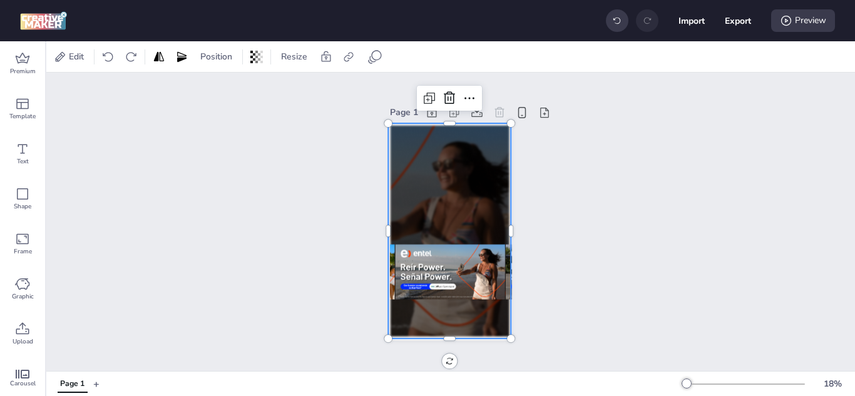
click at [586, 318] on div "Page 1" at bounding box center [450, 222] width 808 height 298
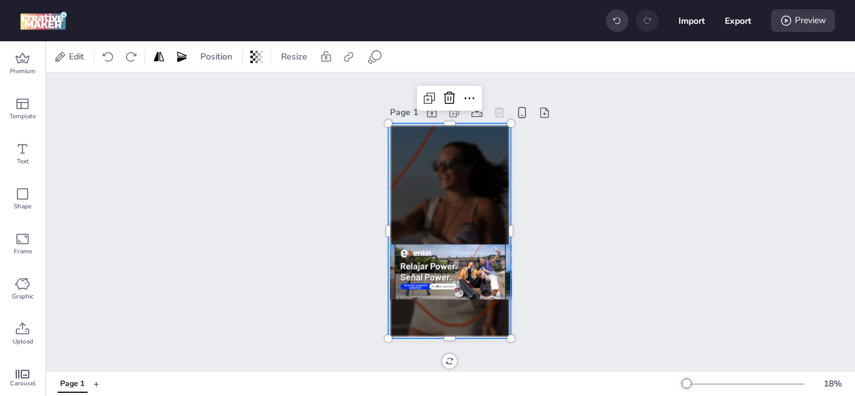
click at [443, 318] on div at bounding box center [449, 230] width 123 height 215
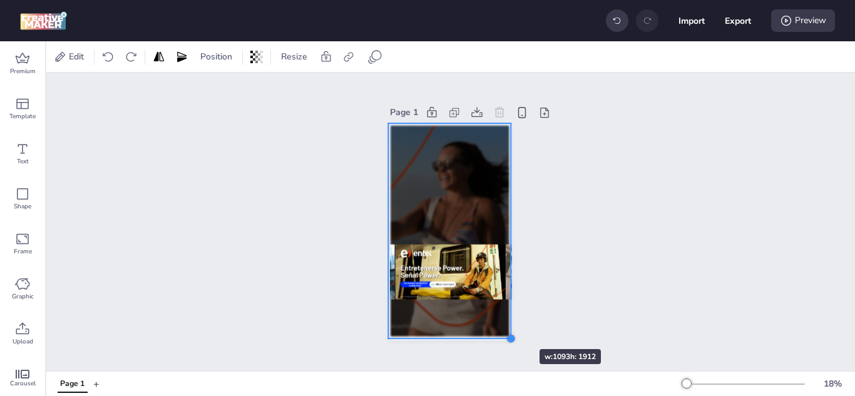
drag, startPoint x: 502, startPoint y: 334, endPoint x: 502, endPoint y: 327, distance: 7.5
click at [502, 327] on div at bounding box center [450, 232] width 121 height 216
click at [606, 249] on div "Page 1" at bounding box center [450, 222] width 808 height 298
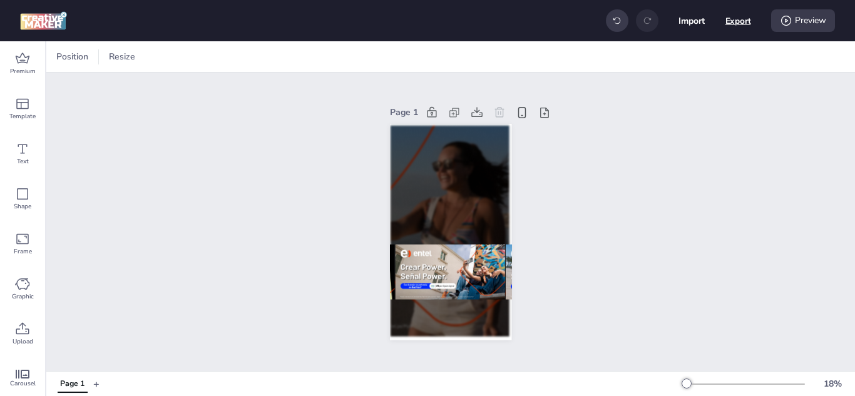
click at [736, 23] on button "Export" at bounding box center [738, 21] width 26 height 26
select select "html"
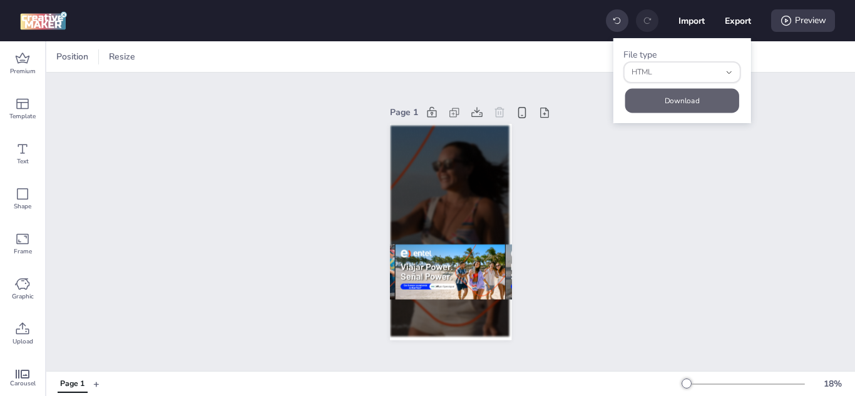
click at [671, 101] on button "Download" at bounding box center [682, 101] width 114 height 24
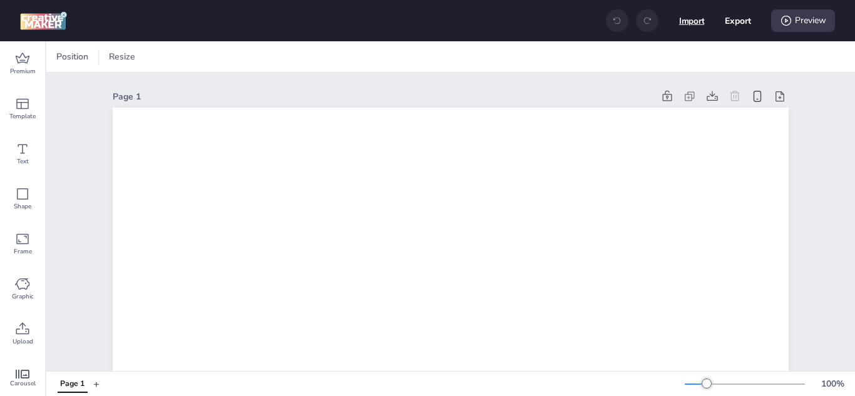
click at [694, 17] on button "Import" at bounding box center [692, 21] width 26 height 26
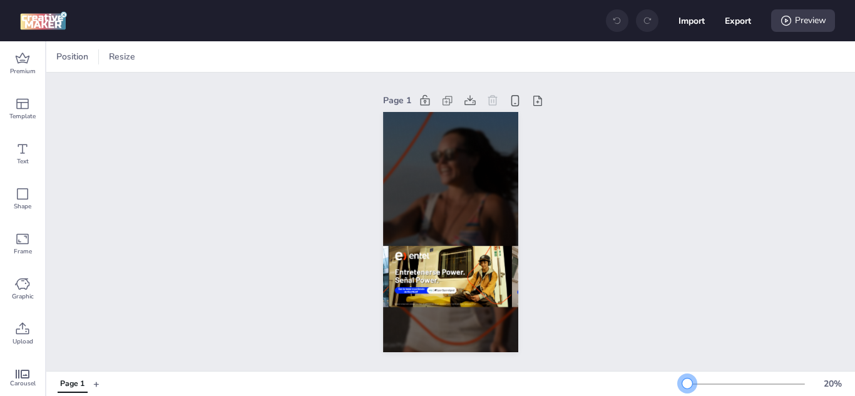
drag, startPoint x: 698, startPoint y: 381, endPoint x: 678, endPoint y: 380, distance: 20.1
click at [682, 380] on div at bounding box center [687, 384] width 10 height 10
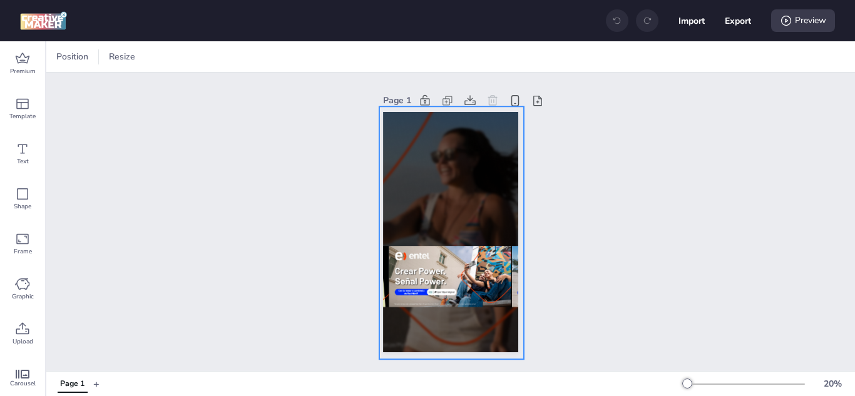
click at [409, 129] on div at bounding box center [451, 232] width 145 height 253
click at [347, 57] on icon at bounding box center [348, 57] width 13 height 13
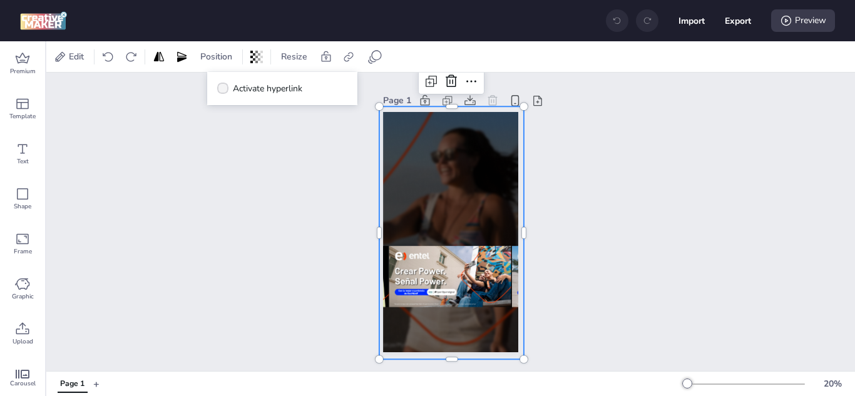
click at [246, 90] on span "Activate hyperlink" at bounding box center [267, 88] width 69 height 13
click at [225, 90] on input "Activate hyperlink" at bounding box center [220, 93] width 8 height 8
checkbox input "true"
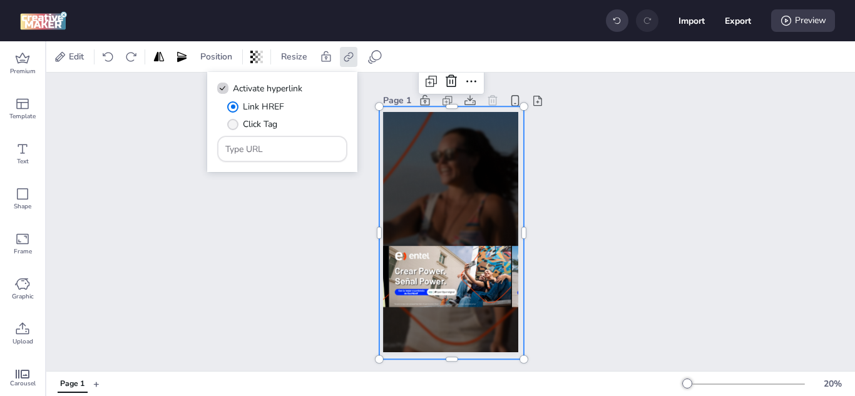
click at [231, 126] on span "" at bounding box center [232, 124] width 11 height 11
click at [231, 126] on input "Click Tag" at bounding box center [230, 129] width 8 height 8
radio input "true"
click at [249, 148] on input "Type URL" at bounding box center [282, 149] width 114 height 13
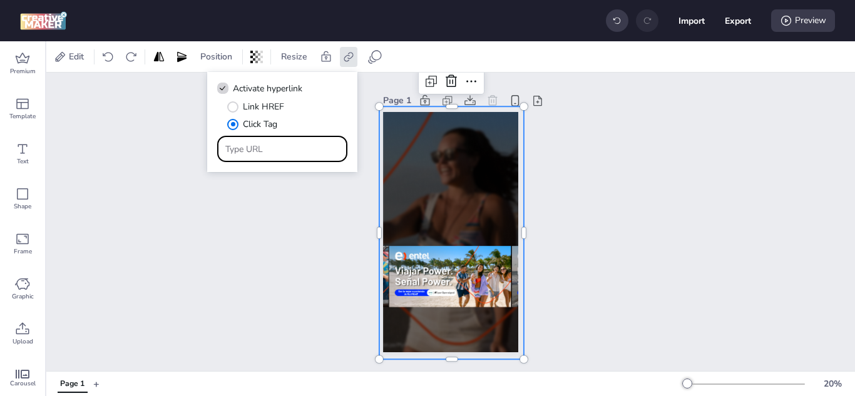
paste input "[URL][DOMAIN_NAME]"
type input "[URL][DOMAIN_NAME]"
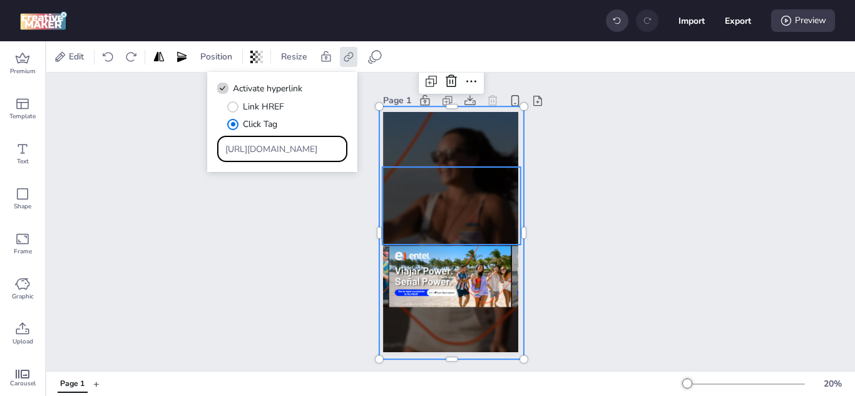
click at [447, 203] on video at bounding box center [451, 206] width 138 height 78
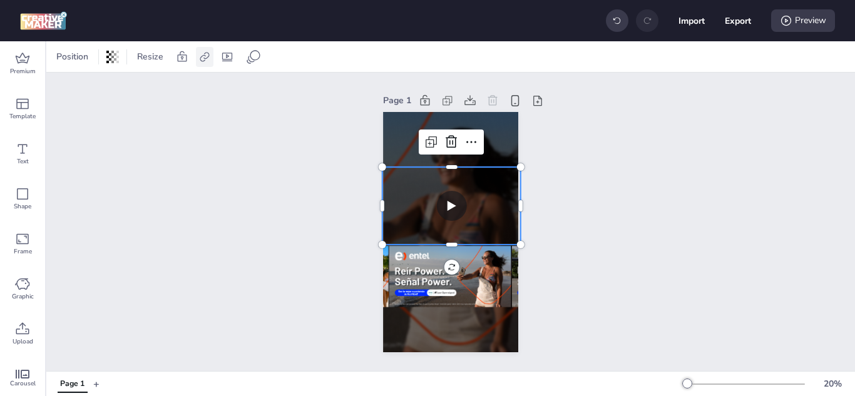
click at [203, 62] on icon at bounding box center [204, 57] width 13 height 13
click at [171, 87] on div "Activate hyperlink" at bounding box center [138, 89] width 130 height 14
click at [138, 91] on span "Activate hyperlink" at bounding box center [122, 88] width 69 height 13
click at [80, 91] on input "Activate hyperlink" at bounding box center [76, 93] width 8 height 8
checkbox input "true"
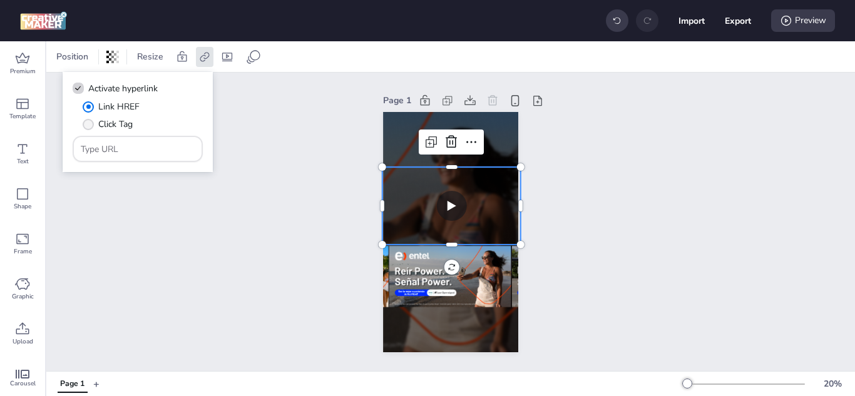
click at [125, 130] on span "Click Tag" at bounding box center [115, 124] width 34 height 13
click at [90, 130] on input "Click Tag" at bounding box center [86, 129] width 8 height 8
radio input "true"
click at [126, 141] on div at bounding box center [138, 149] width 114 height 24
paste input "[URL][DOMAIN_NAME]"
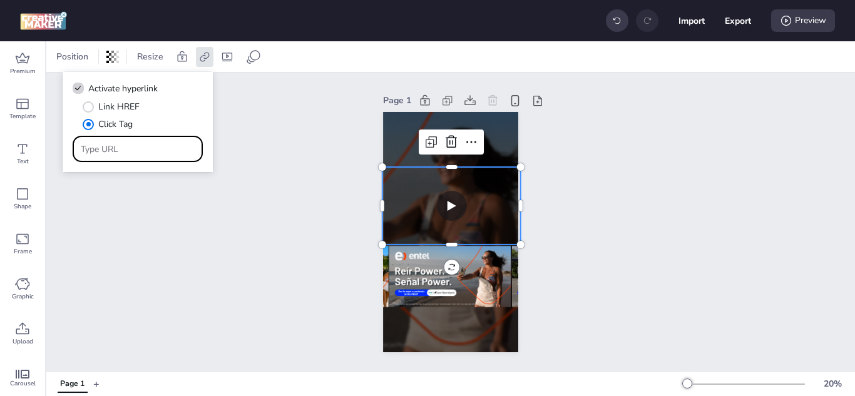
type input "[URL][DOMAIN_NAME]"
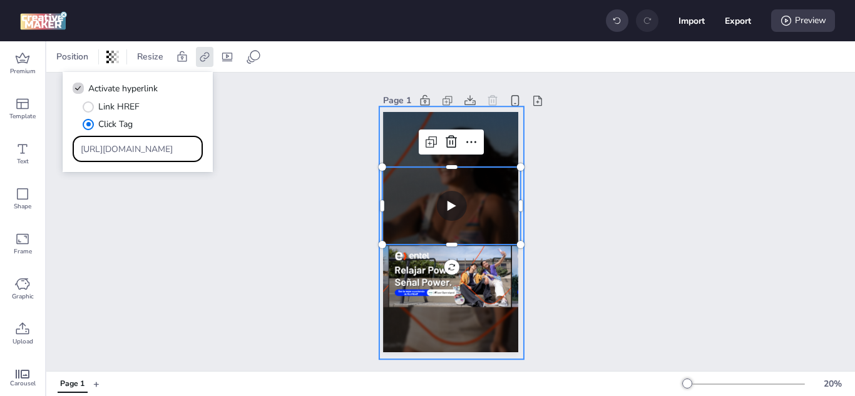
click at [481, 135] on div at bounding box center [451, 232] width 145 height 253
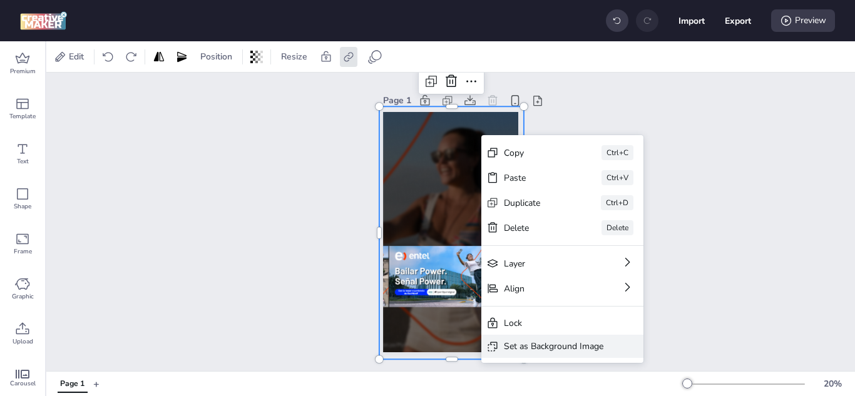
click at [529, 348] on div "Set as Background Image" at bounding box center [553, 346] width 99 height 13
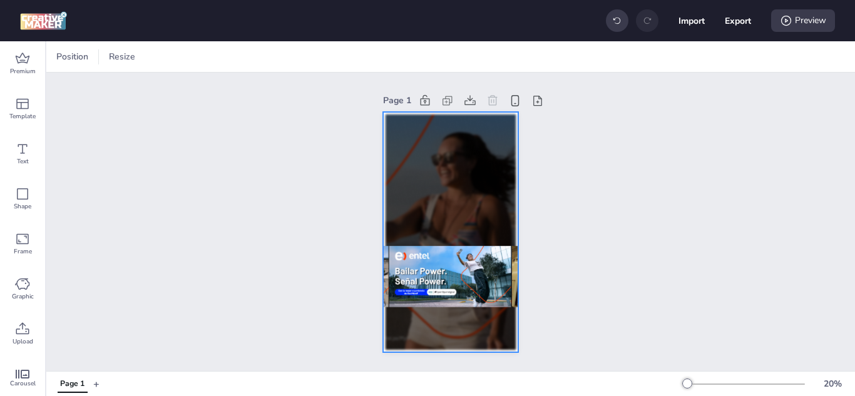
click at [445, 116] on div at bounding box center [450, 232] width 135 height 240
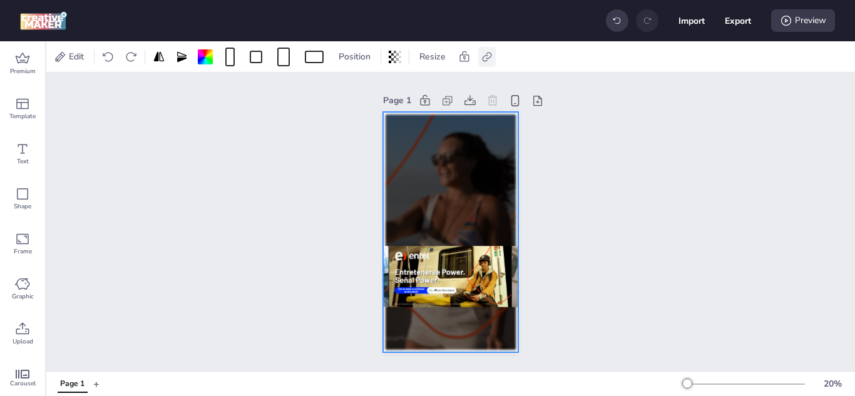
click at [487, 56] on icon at bounding box center [486, 57] width 13 height 13
click at [409, 86] on span "Activate hyperlink" at bounding box center [405, 88] width 69 height 13
click at [363, 89] on input "Activate hyperlink" at bounding box center [359, 93] width 8 height 8
checkbox input "true"
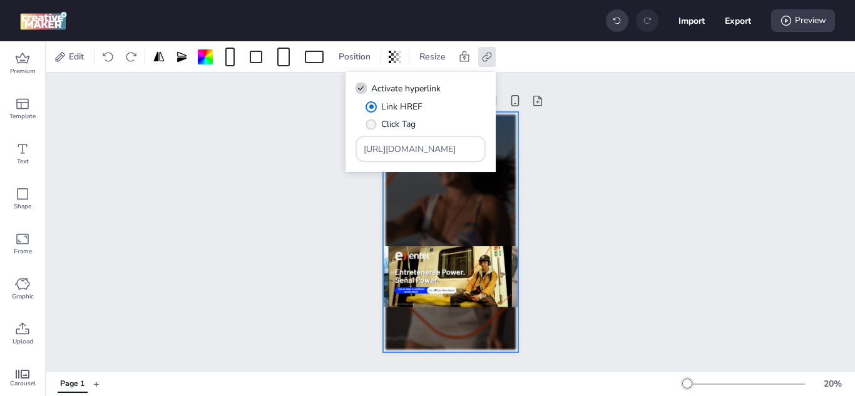
click at [368, 122] on span "" at bounding box center [371, 124] width 11 height 11
click at [368, 125] on input "Click Tag" at bounding box center [369, 129] width 8 height 8
radio input "true"
drag, startPoint x: 446, startPoint y: 152, endPoint x: 325, endPoint y: 149, distance: 120.8
click at [325, 149] on body "Import Export Preview Premium Template Text Shape Frame Graphic Upload Carousel…" at bounding box center [427, 198] width 855 height 396
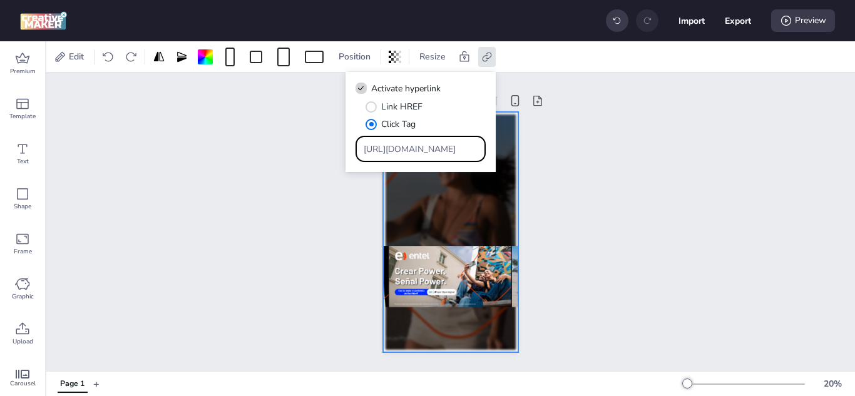
paste input "ww.entel.pe/senal-power?utm_source=dv360&utm_medium=cpm&utm_campaign=pe_b2c_pub…"
type input "[URL][DOMAIN_NAME]"
click at [614, 146] on div "Page 1" at bounding box center [450, 222] width 808 height 298
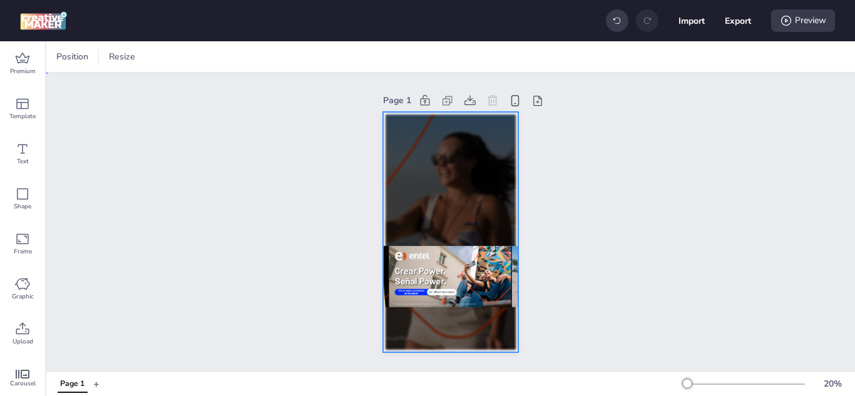
click at [485, 145] on div at bounding box center [450, 232] width 135 height 240
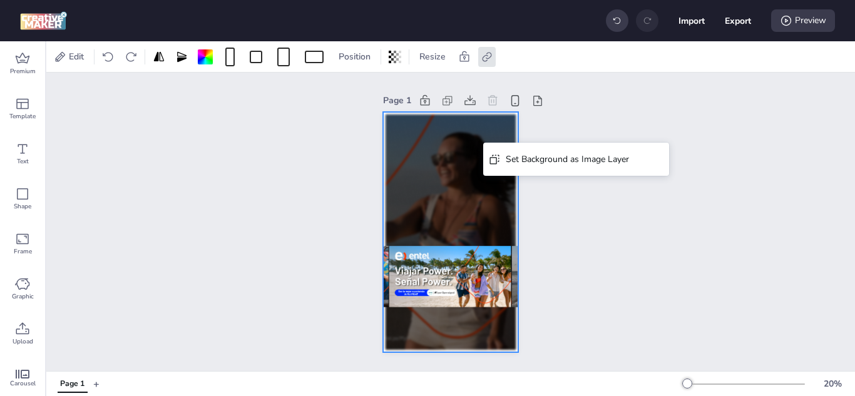
click at [422, 143] on div at bounding box center [450, 232] width 135 height 240
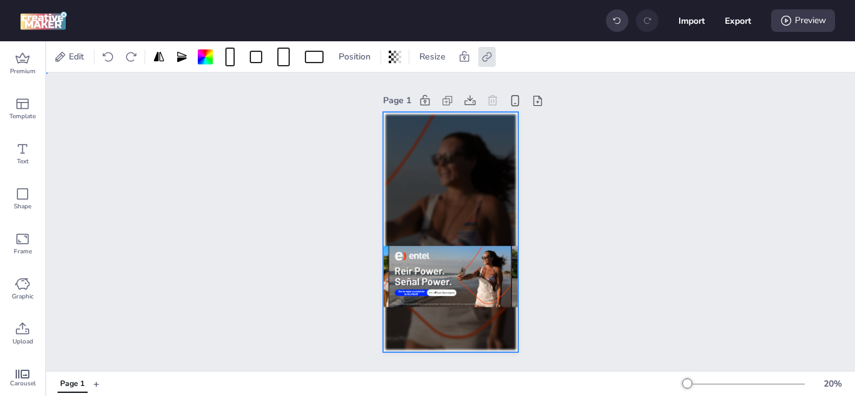
click at [453, 323] on div at bounding box center [450, 232] width 135 height 240
click at [475, 335] on div "Set Background as Image Layer" at bounding box center [546, 339] width 186 height 23
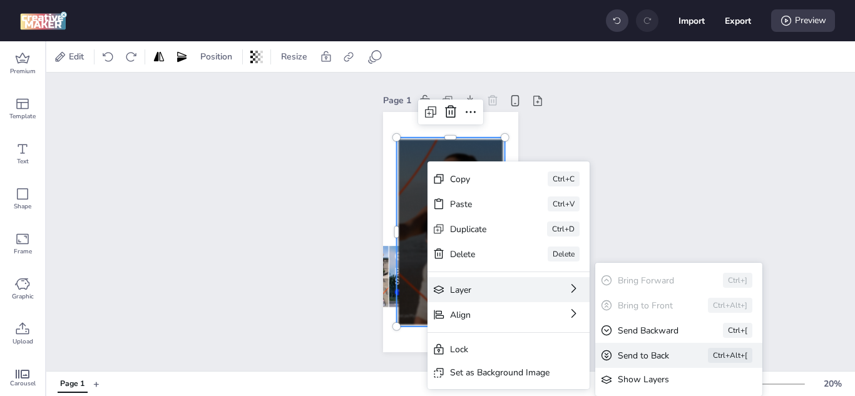
click at [642, 355] on div "Send to Back" at bounding box center [644, 355] width 55 height 13
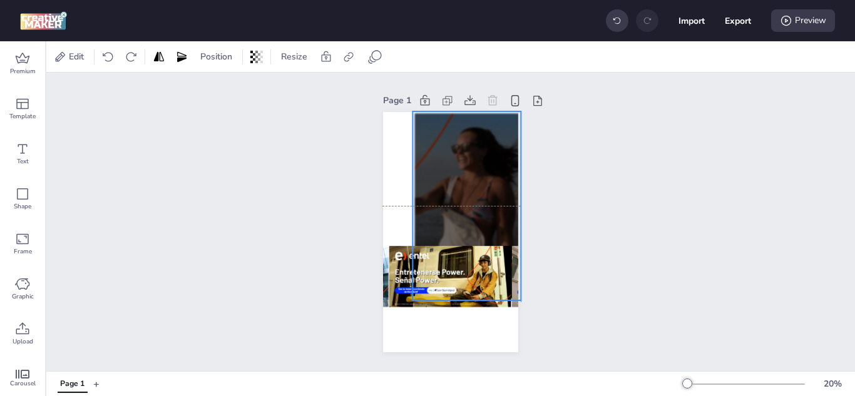
drag, startPoint x: 485, startPoint y: 144, endPoint x: 493, endPoint y: 123, distance: 22.0
click at [493, 123] on div at bounding box center [466, 205] width 108 height 189
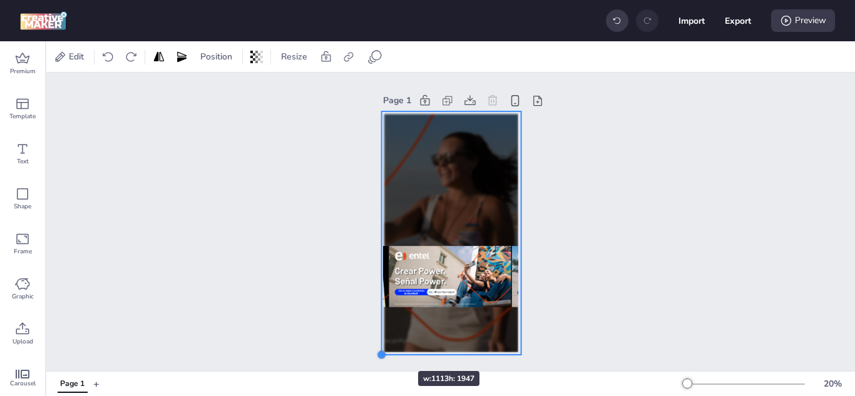
drag, startPoint x: 406, startPoint y: 294, endPoint x: 380, endPoint y: 350, distance: 61.3
click at [383, 350] on div "Page 1" at bounding box center [450, 222] width 135 height 290
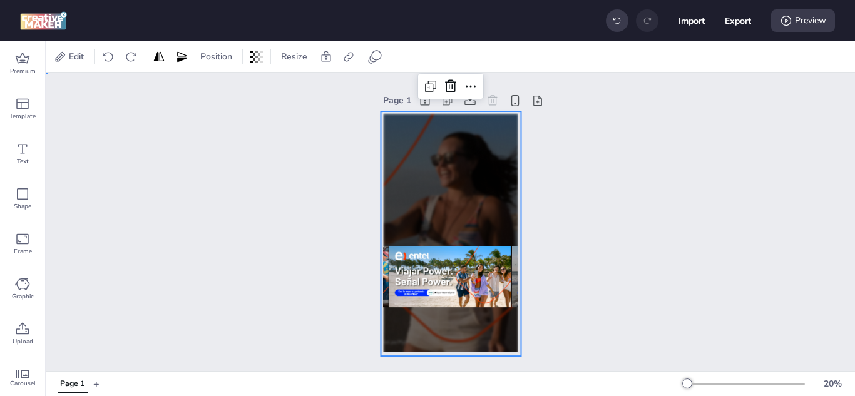
click at [591, 297] on div "Page 1" at bounding box center [450, 222] width 808 height 298
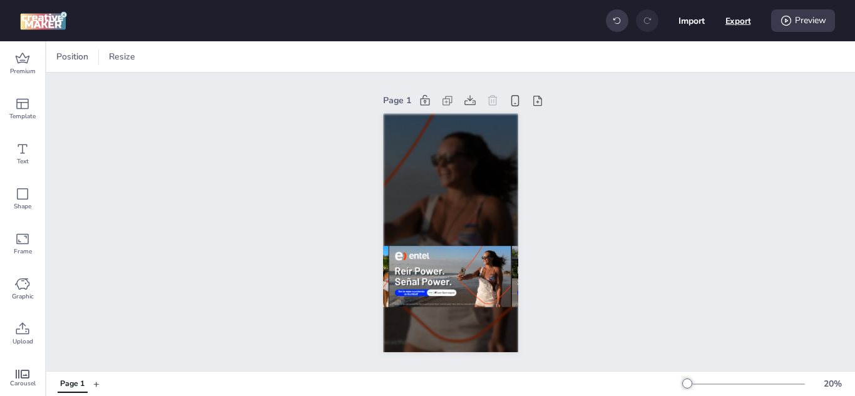
click at [732, 15] on button "Export" at bounding box center [738, 21] width 26 height 26
select select "html"
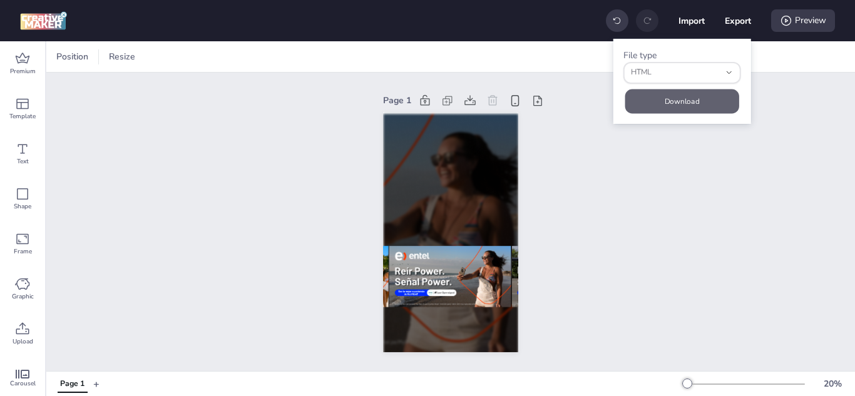
click at [660, 96] on button "Download" at bounding box center [682, 101] width 114 height 24
